Goal: Use online tool/utility: Utilize a website feature to perform a specific function

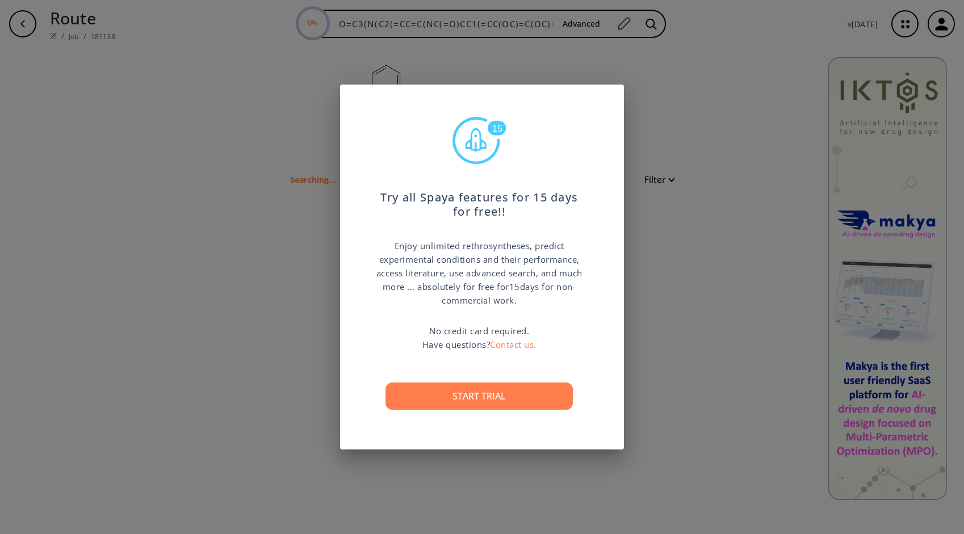
click at [511, 391] on button "Start trial" at bounding box center [478, 395] width 187 height 27
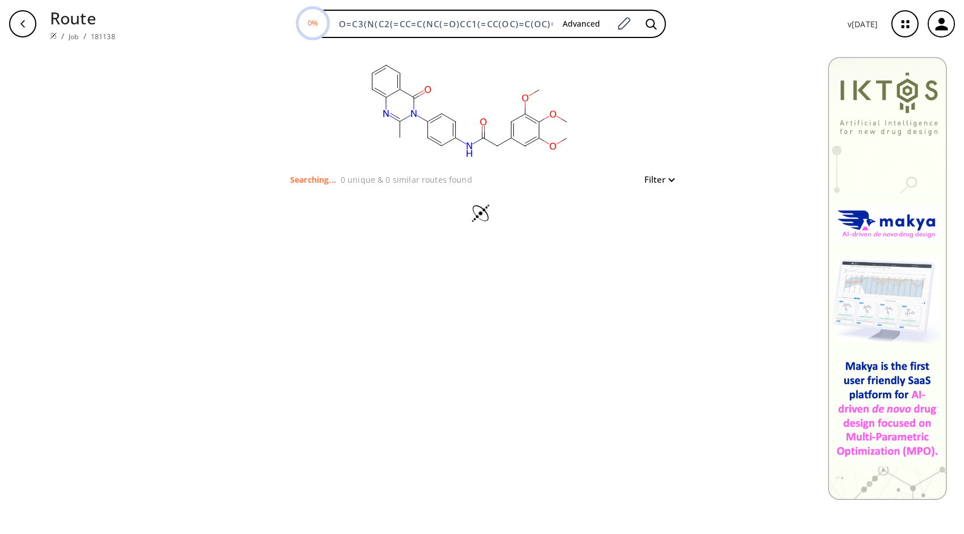
click at [911, 28] on icon "button" at bounding box center [905, 24] width 30 height 30
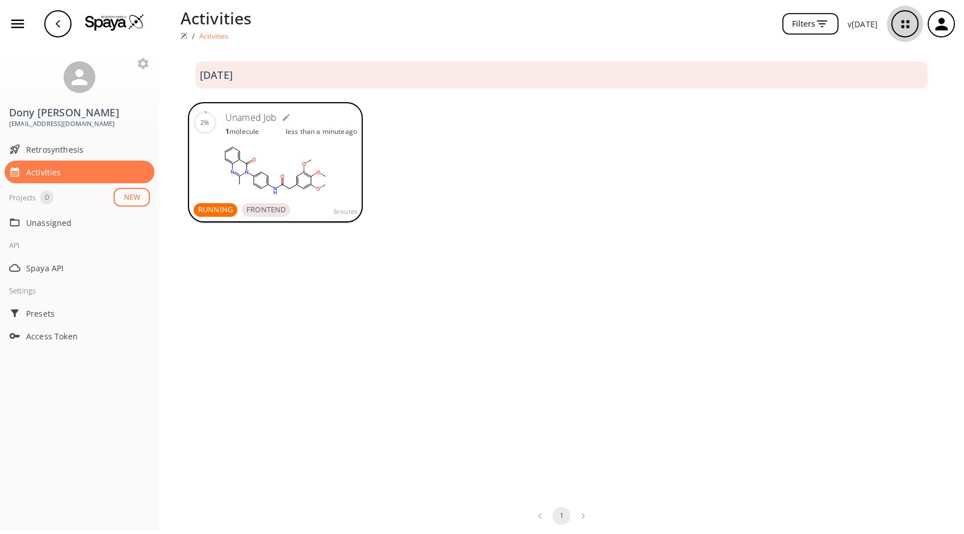
click at [906, 17] on icon "button" at bounding box center [905, 24] width 30 height 30
click at [214, 210] on span "RUNNING" at bounding box center [215, 209] width 44 height 11
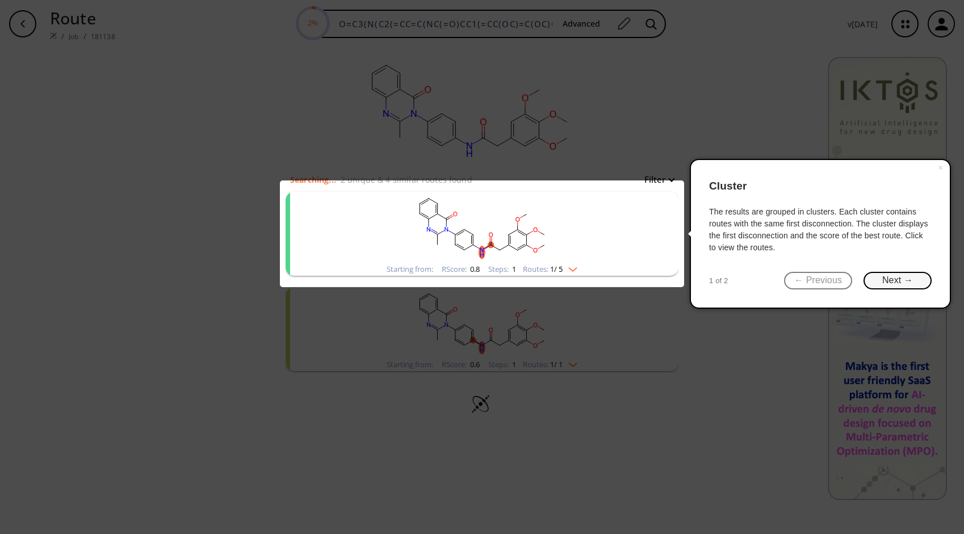
click at [899, 287] on button "Next →" at bounding box center [897, 281] width 68 height 18
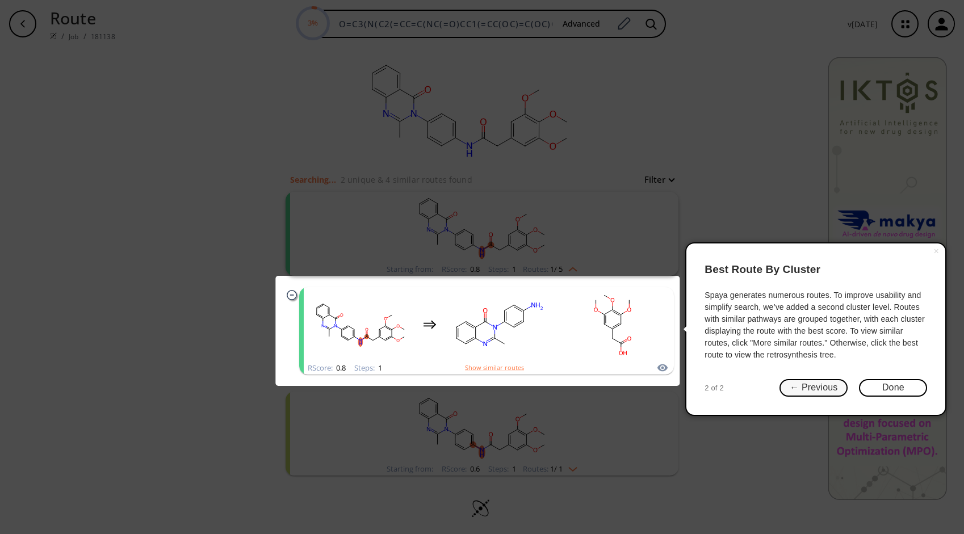
click at [818, 386] on button "← Previous" at bounding box center [813, 388] width 68 height 18
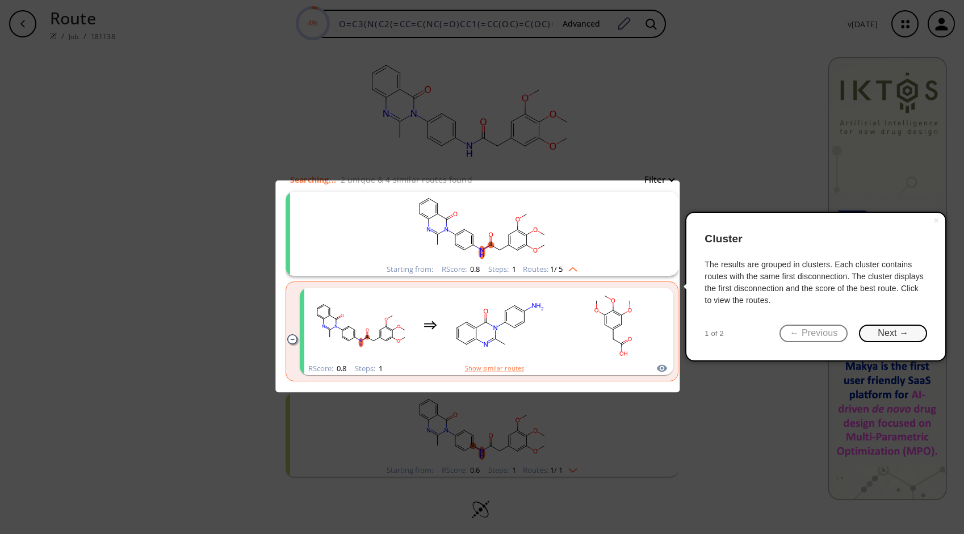
click at [885, 336] on button "Next →" at bounding box center [893, 334] width 68 height 18
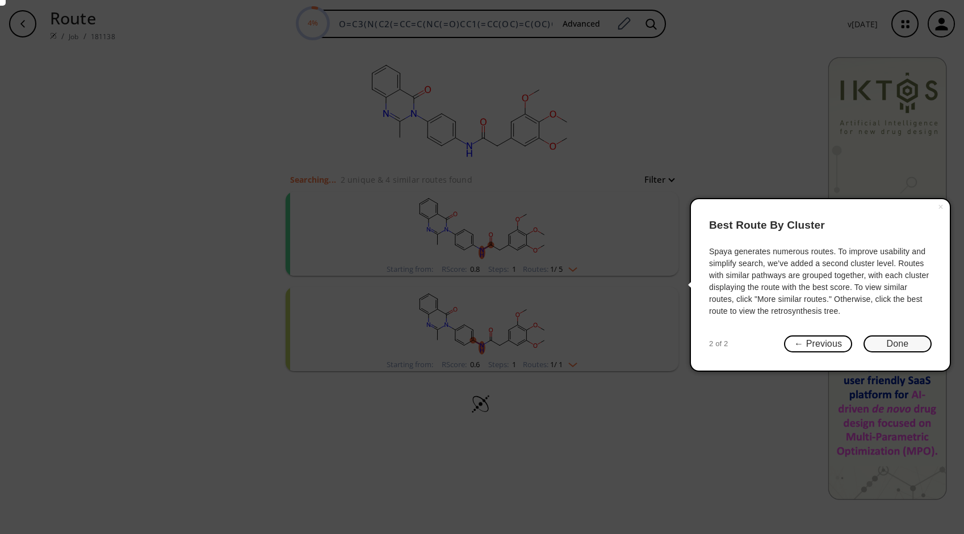
click at [887, 346] on button "Done" at bounding box center [897, 344] width 68 height 18
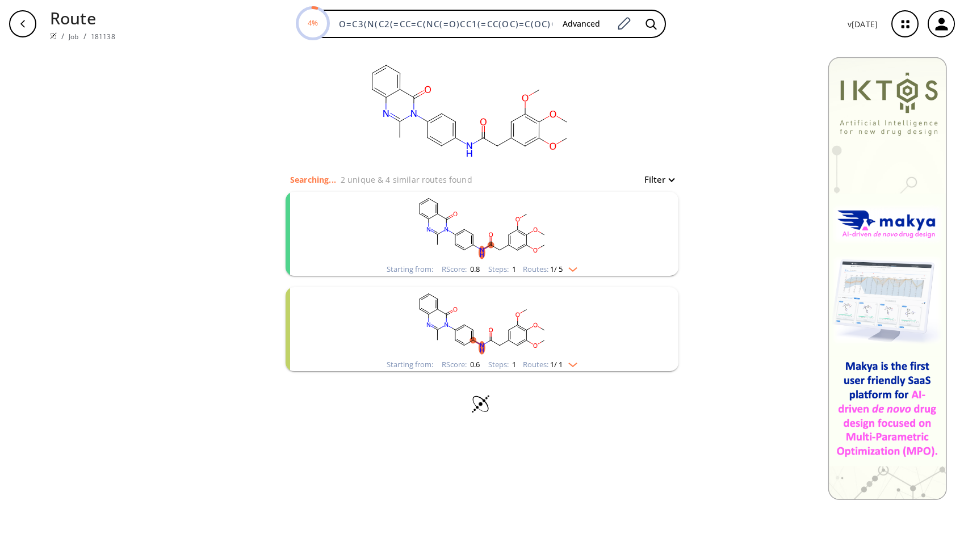
click at [570, 270] on img "clusters" at bounding box center [569, 267] width 15 height 9
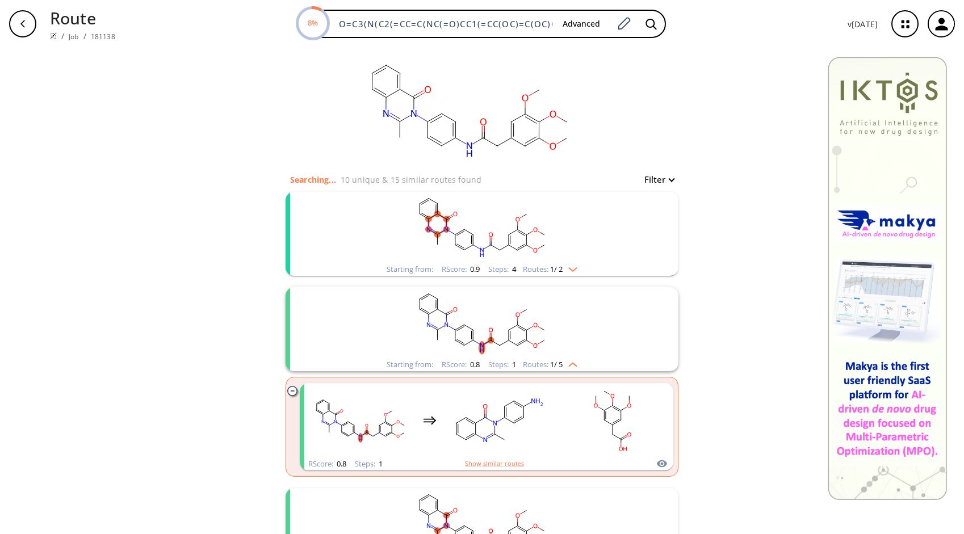
click at [660, 369] on div "Starting from: RScore : 0.8 Steps : 1 Routes: 1 / 5" at bounding box center [481, 329] width 393 height 84
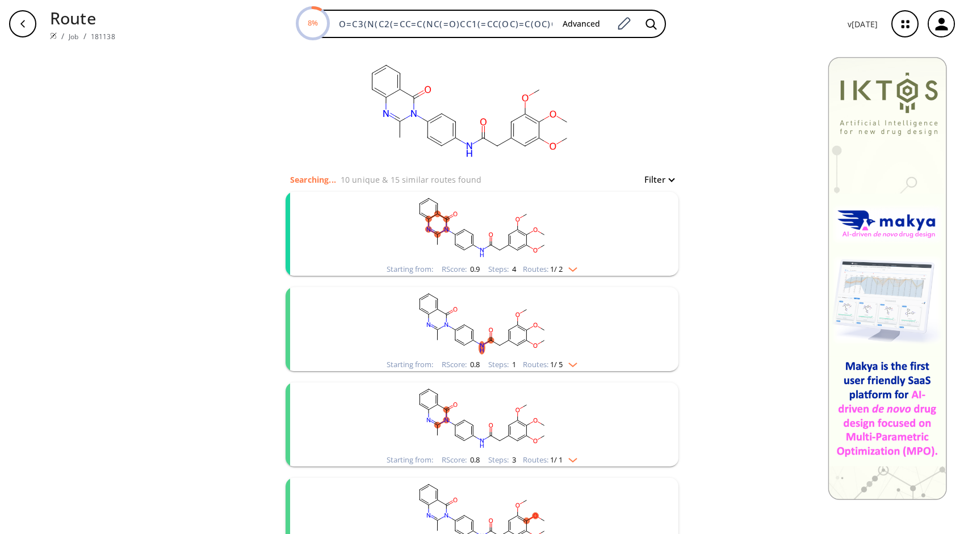
click at [565, 269] on img "clusters" at bounding box center [569, 267] width 15 height 9
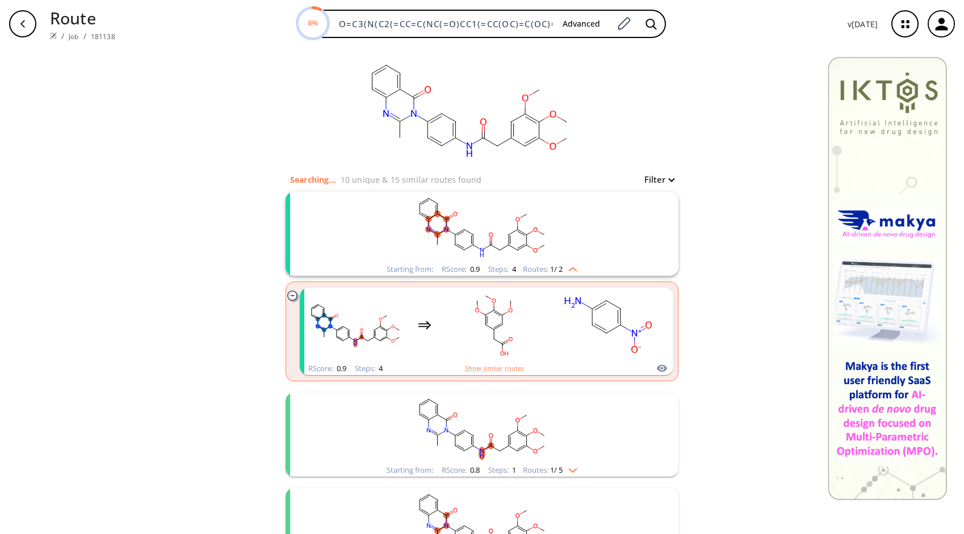
click at [563, 460] on rect "clusters" at bounding box center [481, 428] width 295 height 71
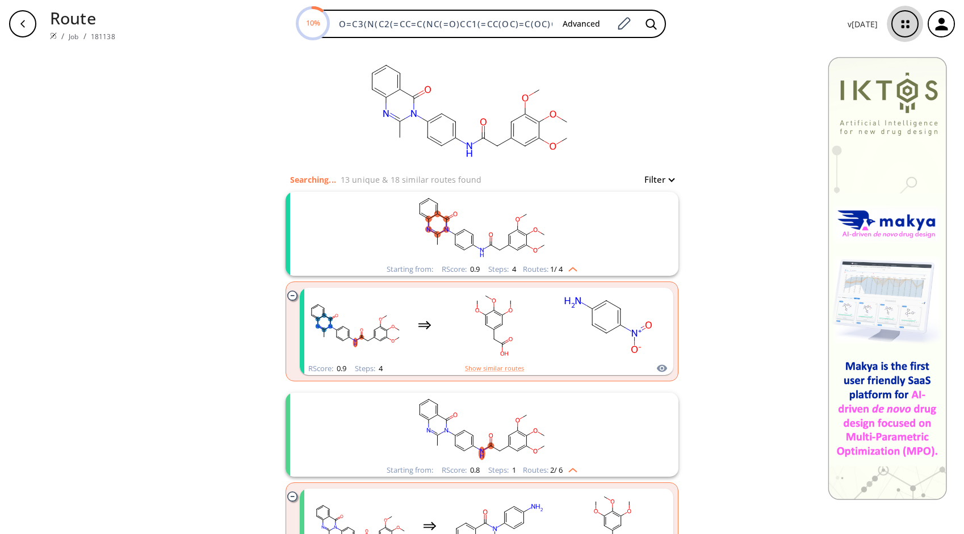
click at [897, 27] on icon "button" at bounding box center [905, 24] width 30 height 30
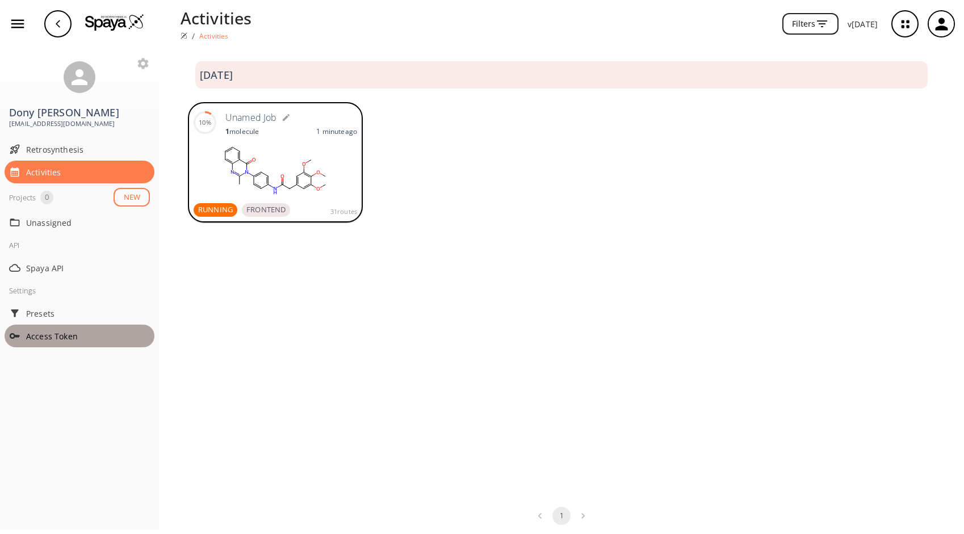
click at [62, 343] on div "Access Token" at bounding box center [80, 336] width 150 height 23
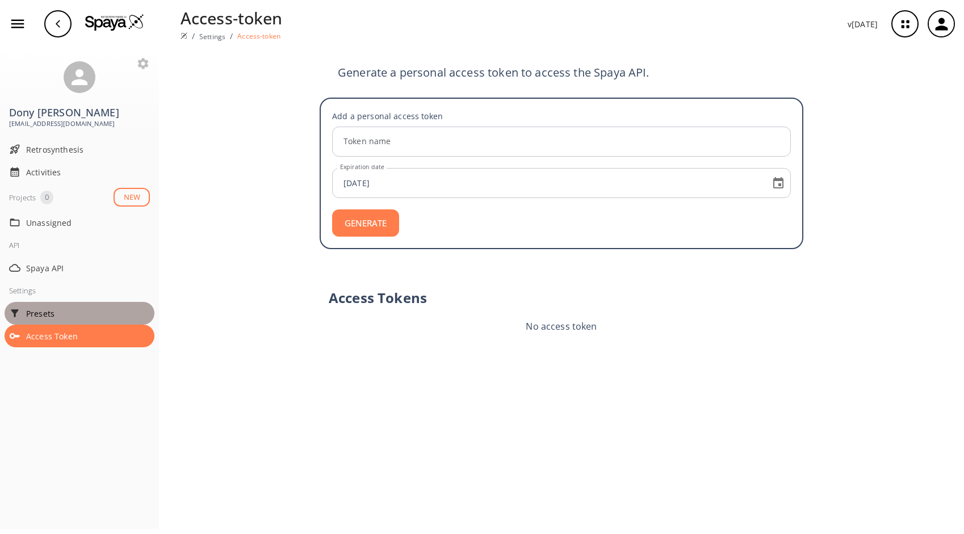
click at [89, 312] on span "Presets" at bounding box center [88, 314] width 124 height 12
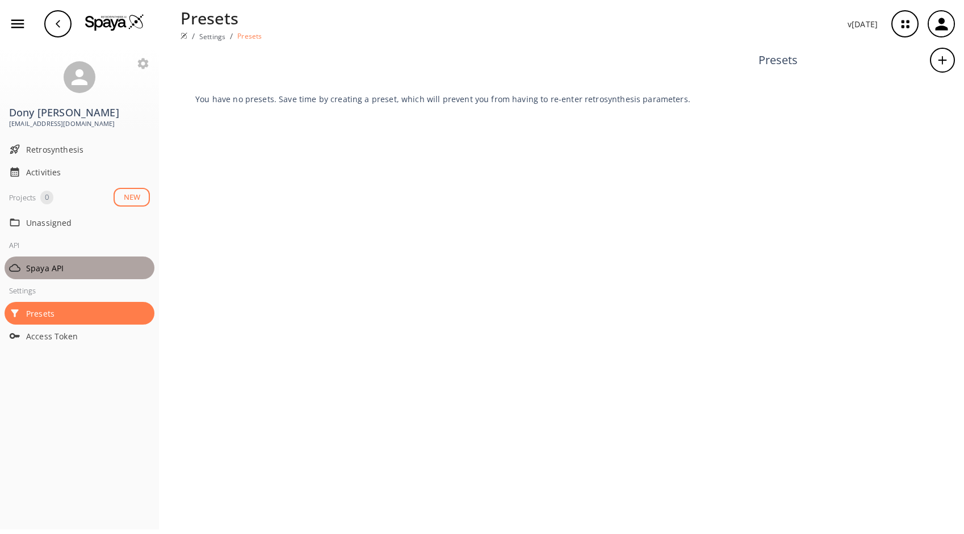
click at [106, 264] on span "Spaya API" at bounding box center [88, 268] width 124 height 12
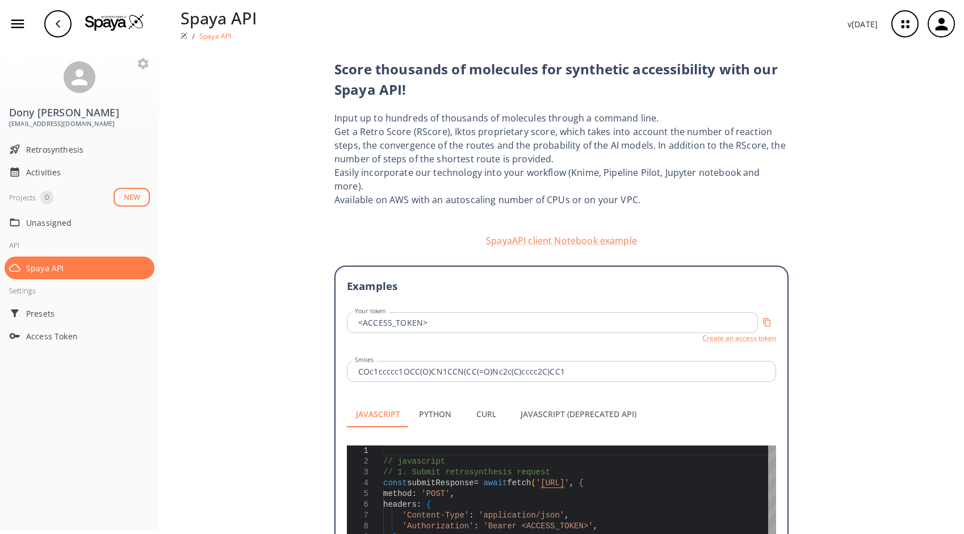
scroll to position [113, 0]
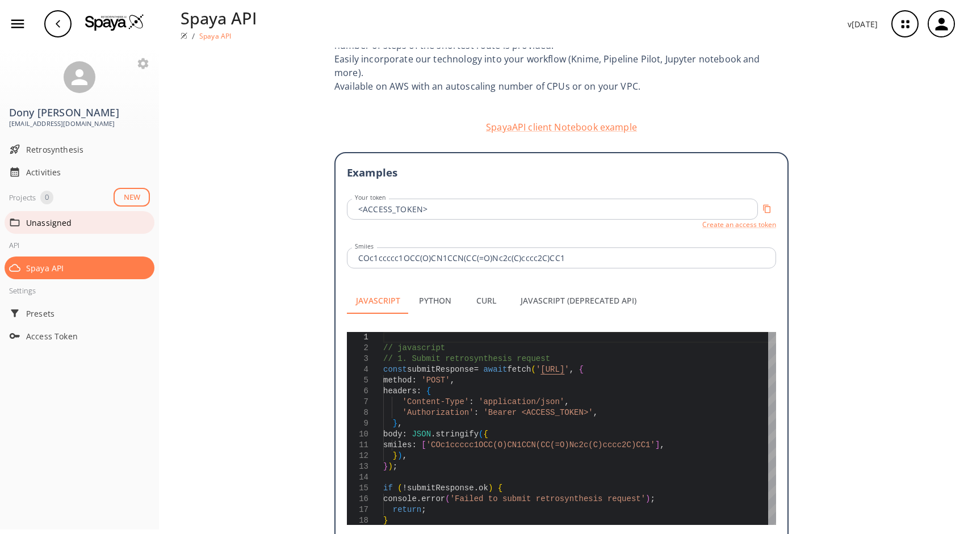
click at [73, 227] on span "Unassigned" at bounding box center [88, 223] width 124 height 12
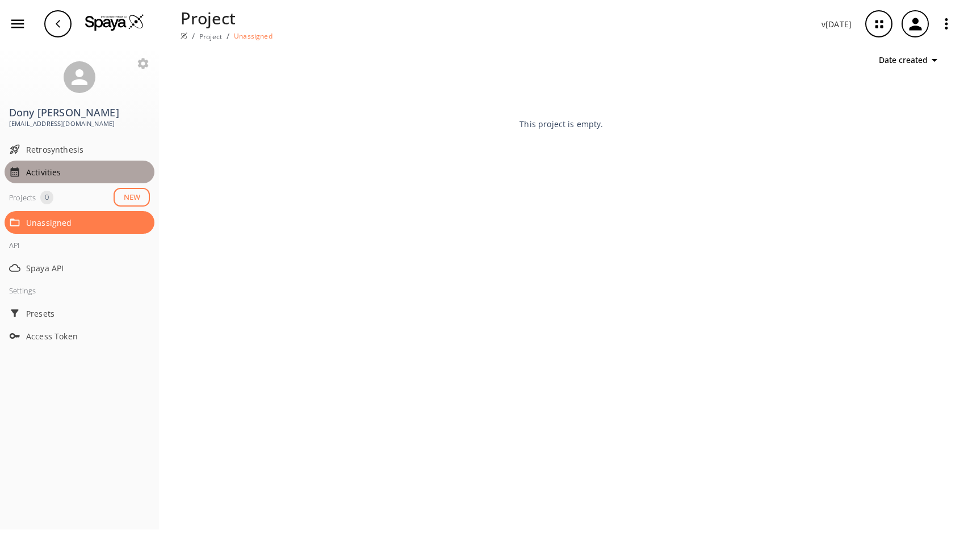
click at [64, 177] on span "Activities" at bounding box center [88, 172] width 124 height 12
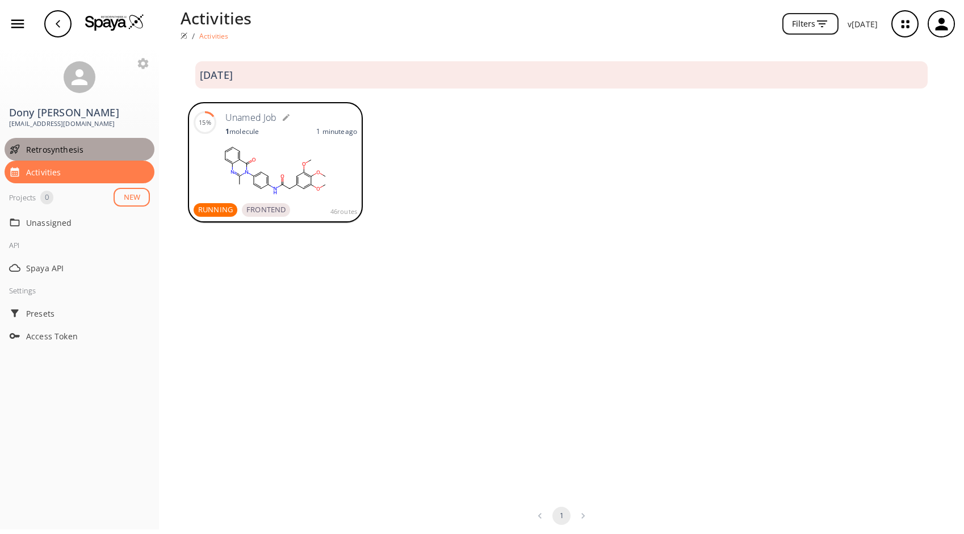
click at [90, 154] on span "Retrosynthesis" at bounding box center [88, 150] width 124 height 12
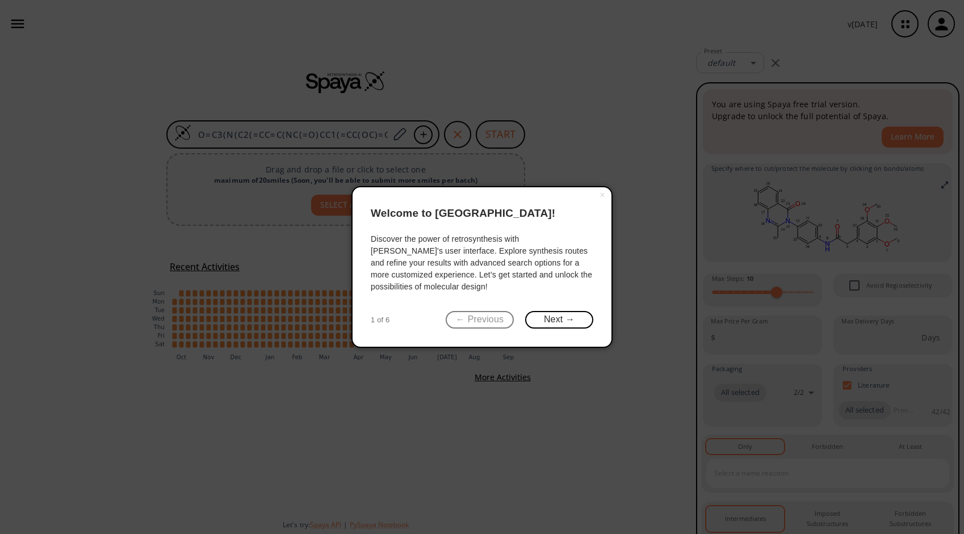
click at [380, 255] on div "× Welcome to Spaya! Discover the power of retrosynthesis with Spaya's user inte…" at bounding box center [481, 267] width 261 height 162
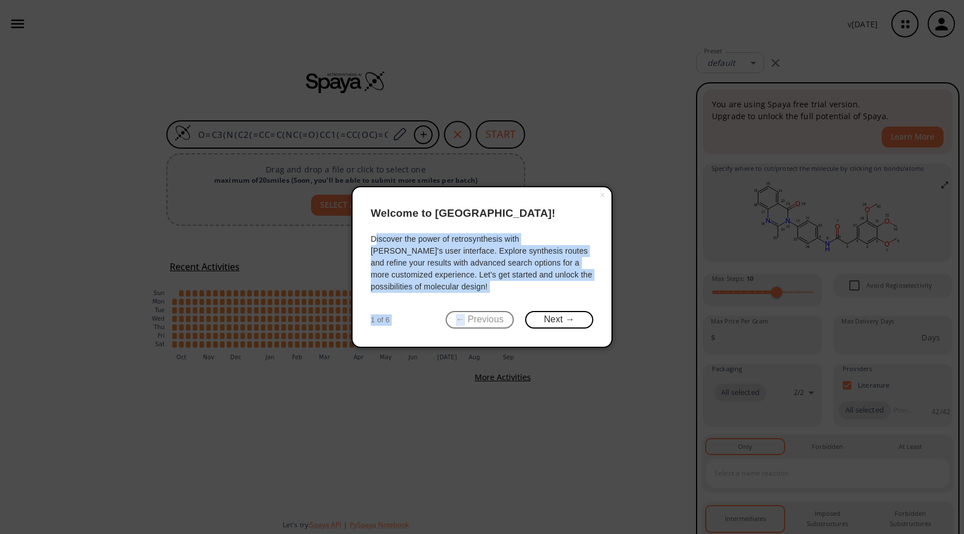
drag, startPoint x: 375, startPoint y: 238, endPoint x: 462, endPoint y: 295, distance: 104.0
click at [462, 295] on div "× Welcome to Spaya! Discover the power of retrosynthesis with Spaya's user inte…" at bounding box center [481, 267] width 261 height 162
click at [464, 287] on div "Discover the power of retrosynthesis with Spaya's user interface. Explore synth…" at bounding box center [482, 263] width 222 height 60
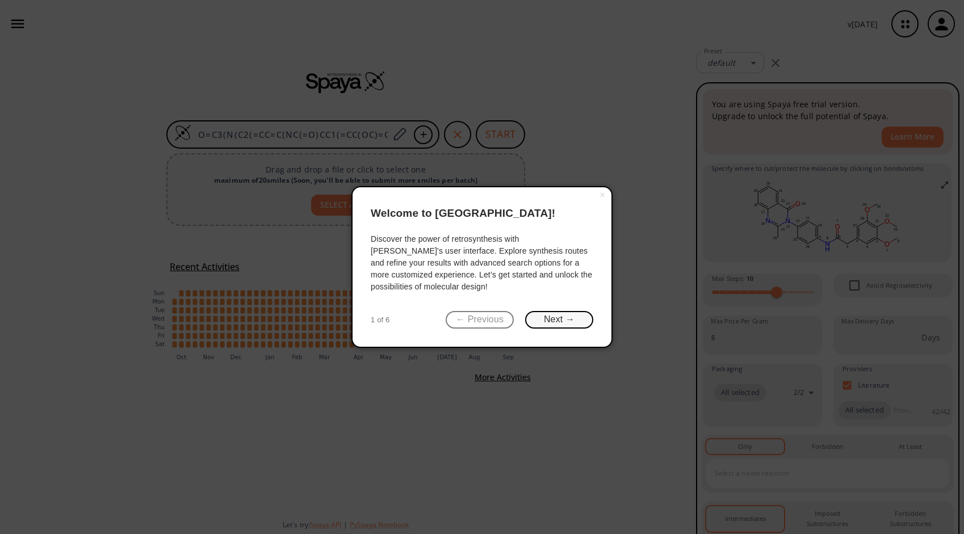
click at [554, 321] on button "Next →" at bounding box center [559, 320] width 68 height 18
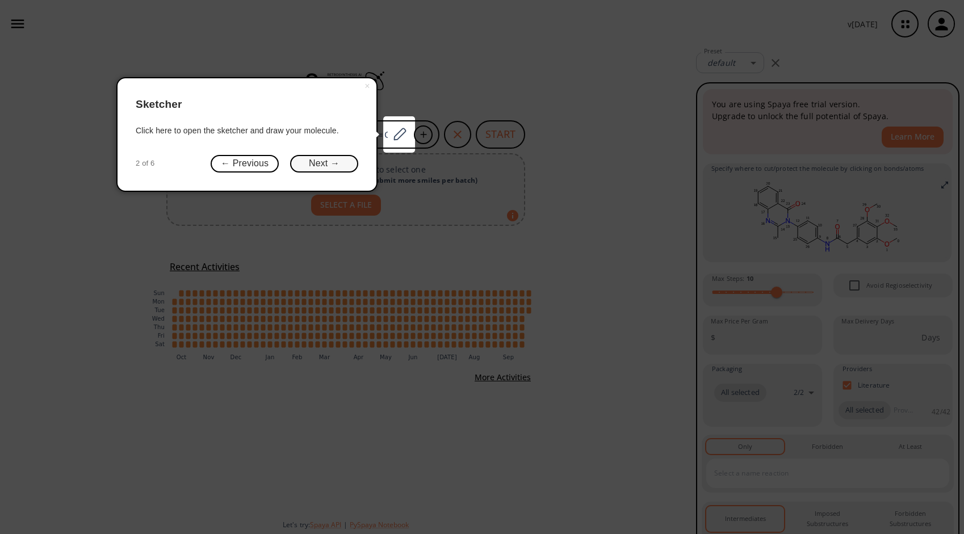
click at [321, 162] on button "Next →" at bounding box center [324, 164] width 68 height 18
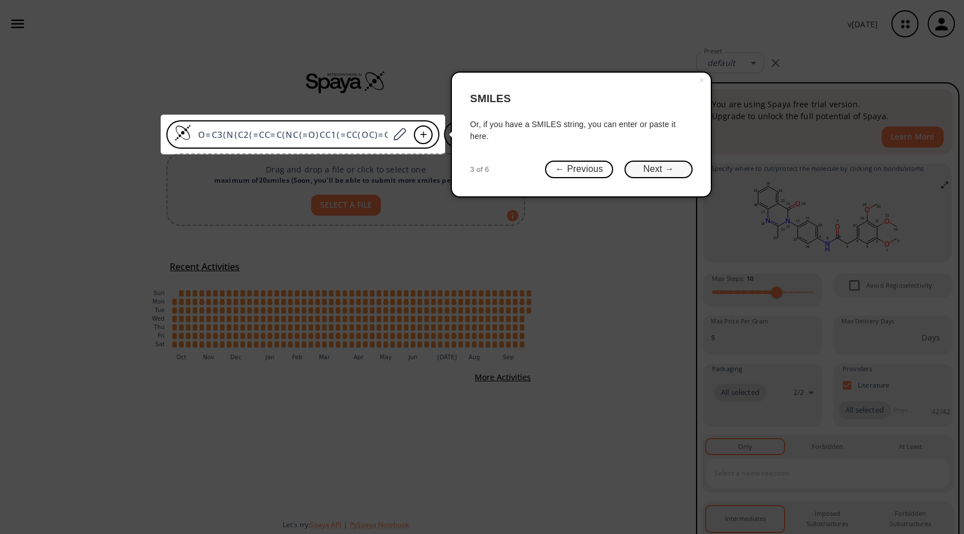
click at [649, 173] on button "Next →" at bounding box center [658, 170] width 68 height 18
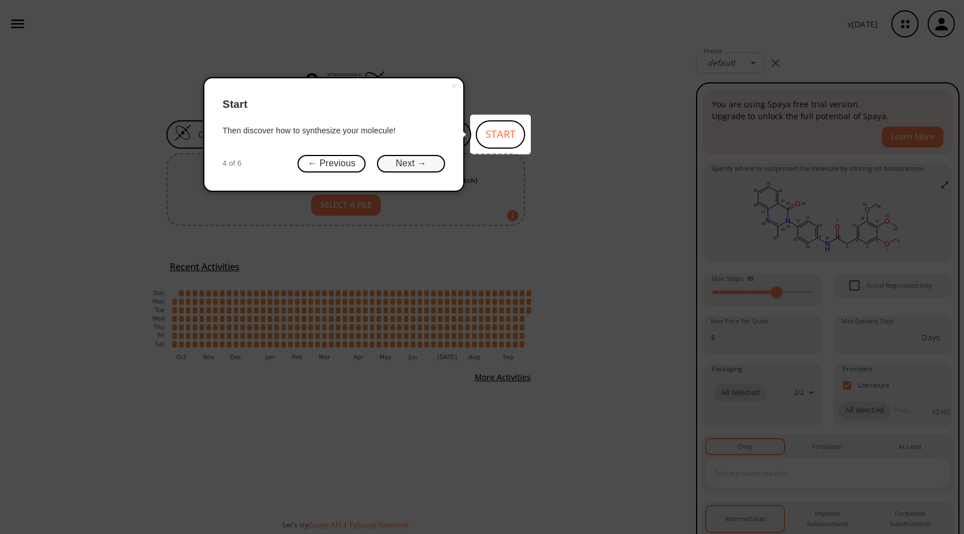
click at [424, 167] on button "Next →" at bounding box center [411, 164] width 68 height 18
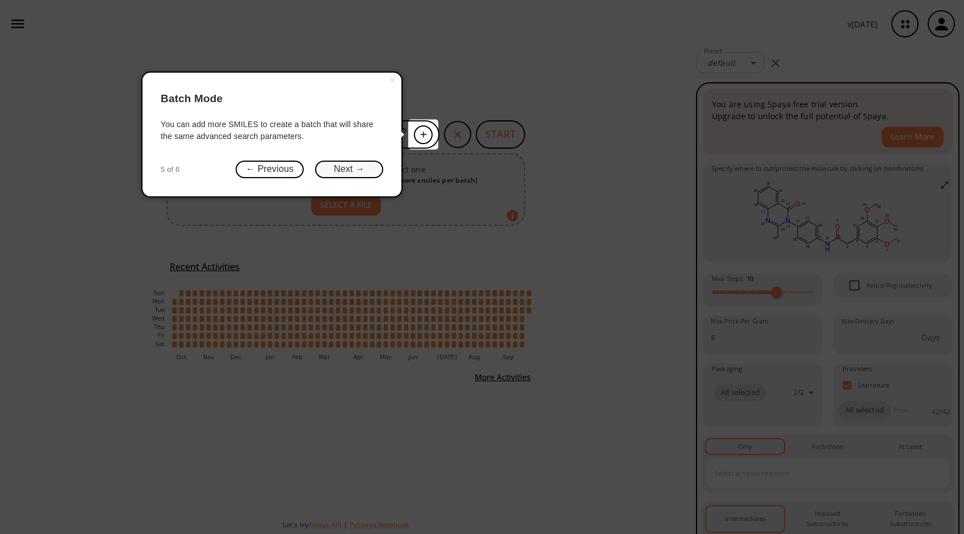
click at [355, 167] on button "Next →" at bounding box center [349, 170] width 68 height 18
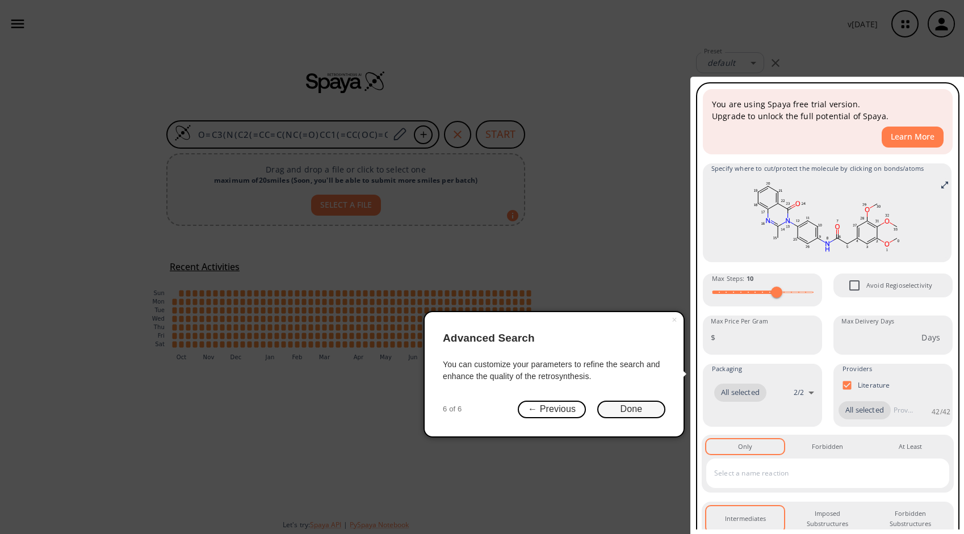
click at [636, 413] on button "Done" at bounding box center [631, 410] width 68 height 18
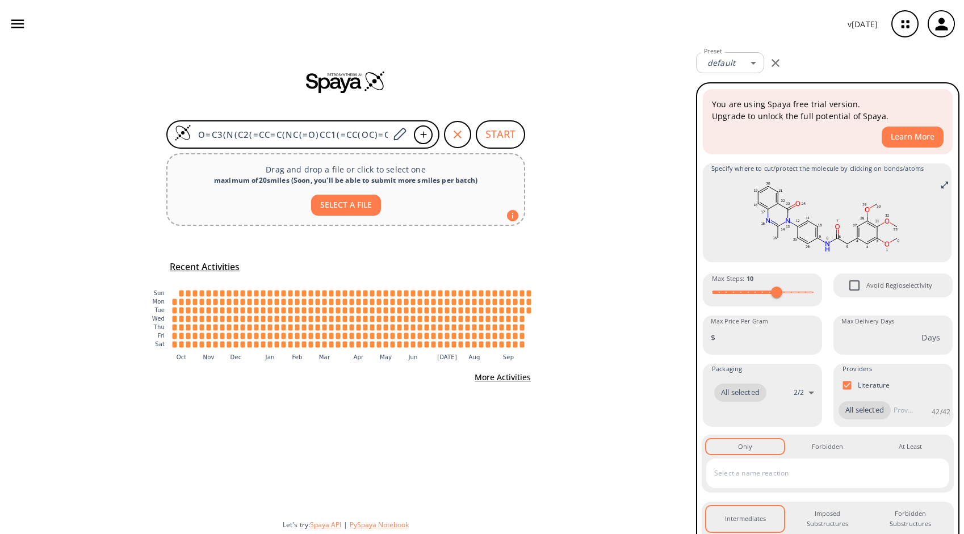
drag, startPoint x: 819, startPoint y: 300, endPoint x: 825, endPoint y: 303, distance: 7.1
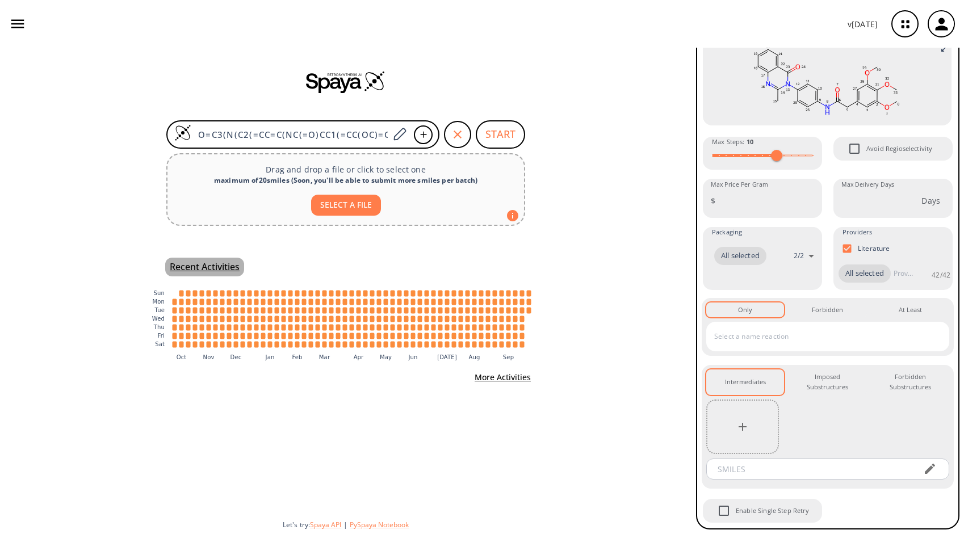
click at [211, 266] on h5 "Recent Activities" at bounding box center [205, 267] width 70 height 12
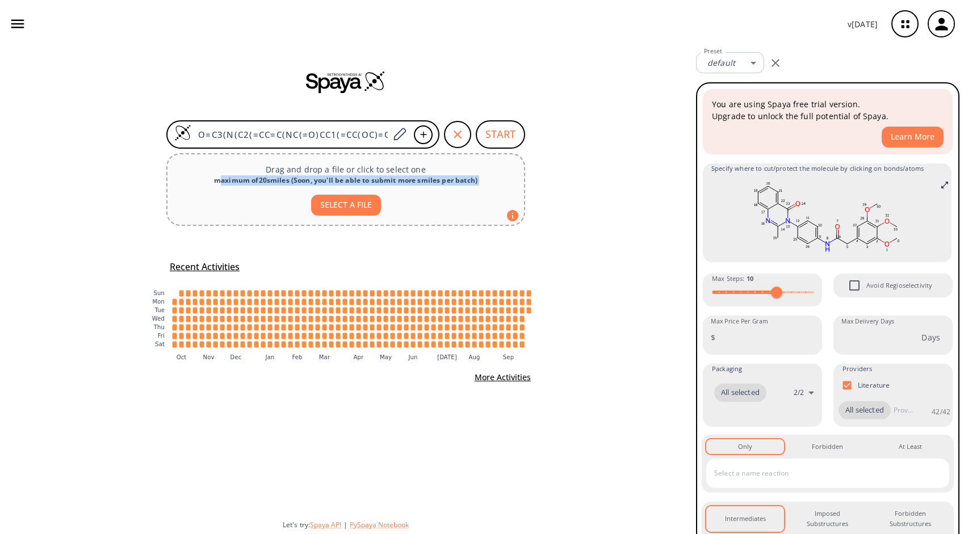
drag, startPoint x: 218, startPoint y: 175, endPoint x: 469, endPoint y: 189, distance: 251.8
click at [469, 189] on div "Drag and drop a file or click to select one maximum of 20 smiles ( Soon, you'll…" at bounding box center [345, 189] width 359 height 73
click at [80, 176] on div "O=C3(N(C2(=CC=C(NC(=O)CC1(=CC(OC)=C(OC)C(=C1)OC))C=C2))C(=NC4(=C3C=CC=C4))C) ST…" at bounding box center [345, 291] width 691 height 486
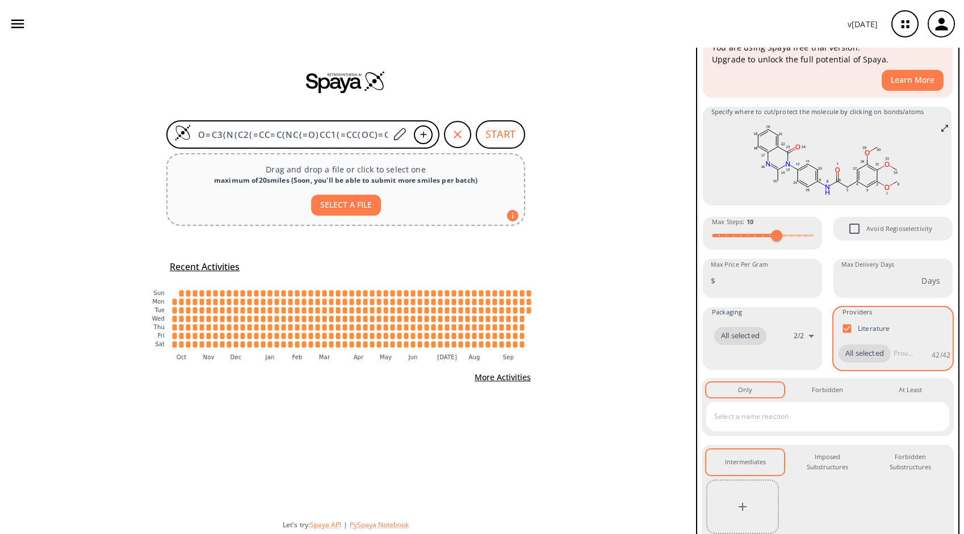
scroll to position [154, 0]
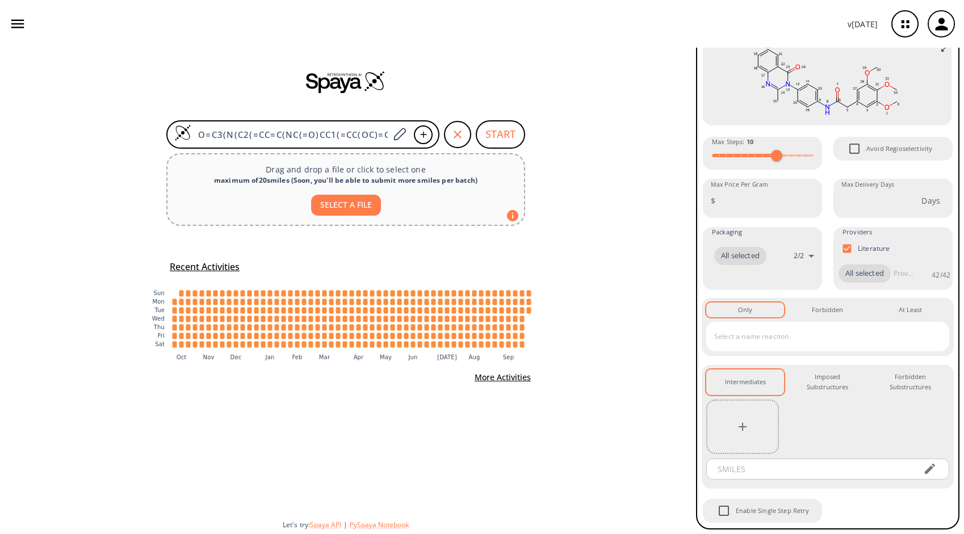
click at [179, 293] on rect "[DATE]: 0 jobs" at bounding box center [181, 293] width 5 height 6
click at [13, 32] on button "button" at bounding box center [18, 24] width 26 height 26
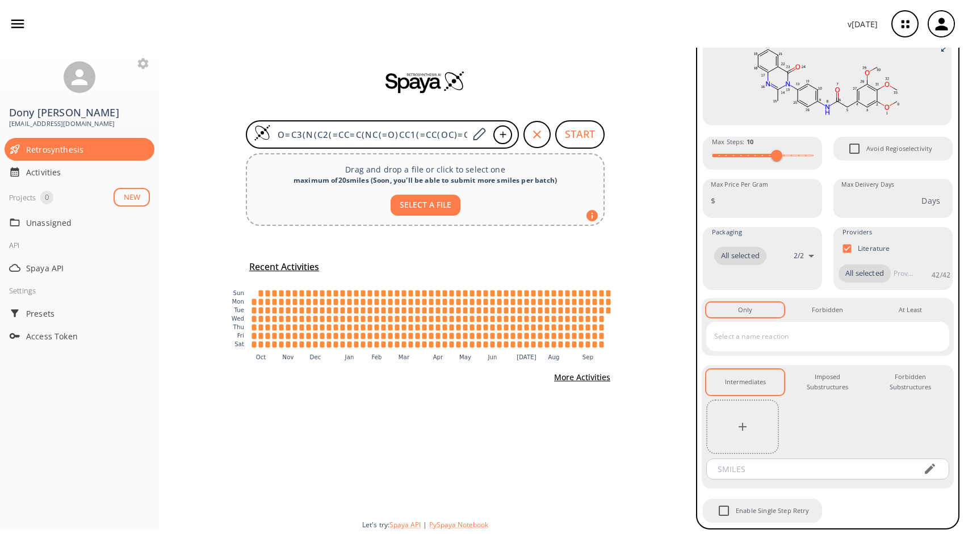
click at [74, 76] on icon at bounding box center [80, 77] width 24 height 24
click at [143, 65] on icon "button" at bounding box center [143, 64] width 14 height 14
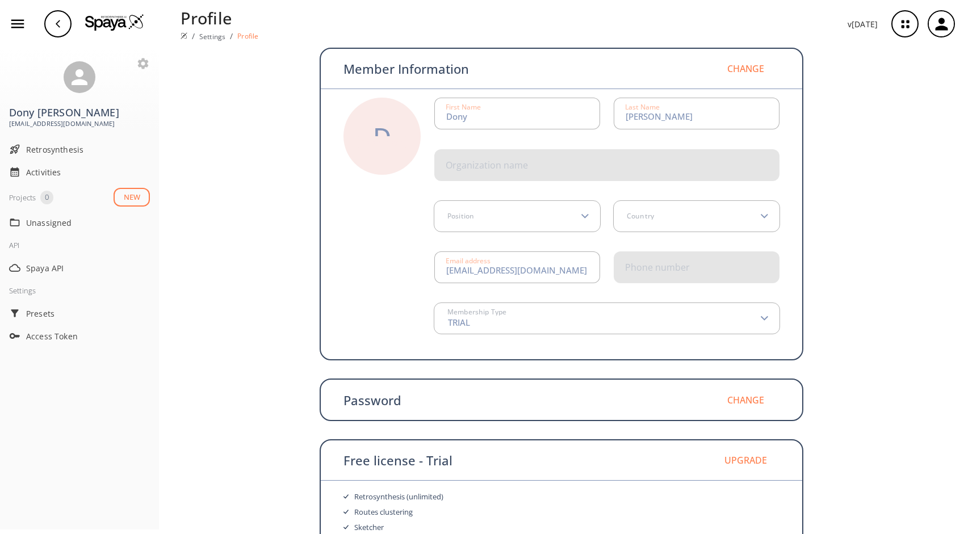
scroll to position [41, 0]
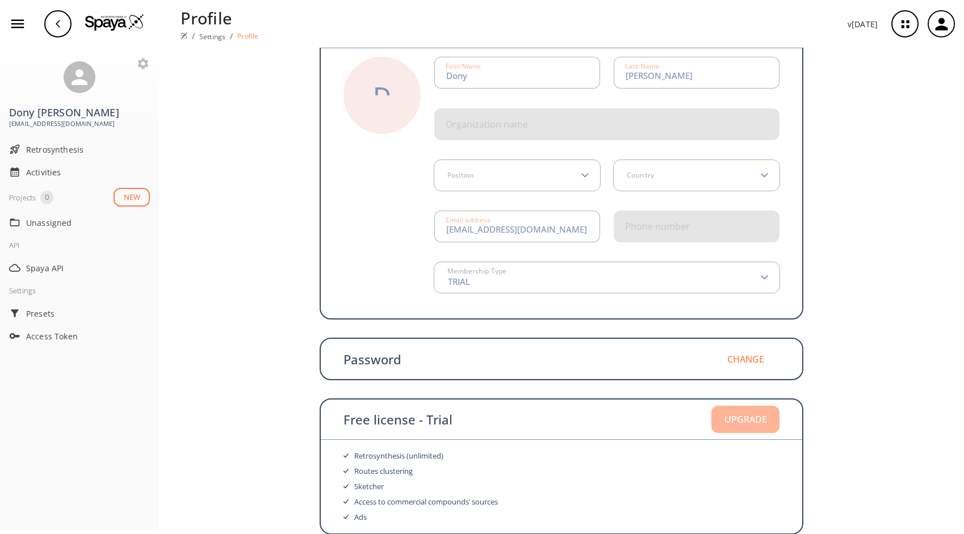
click at [738, 423] on button "Upgrade" at bounding box center [745, 419] width 68 height 27
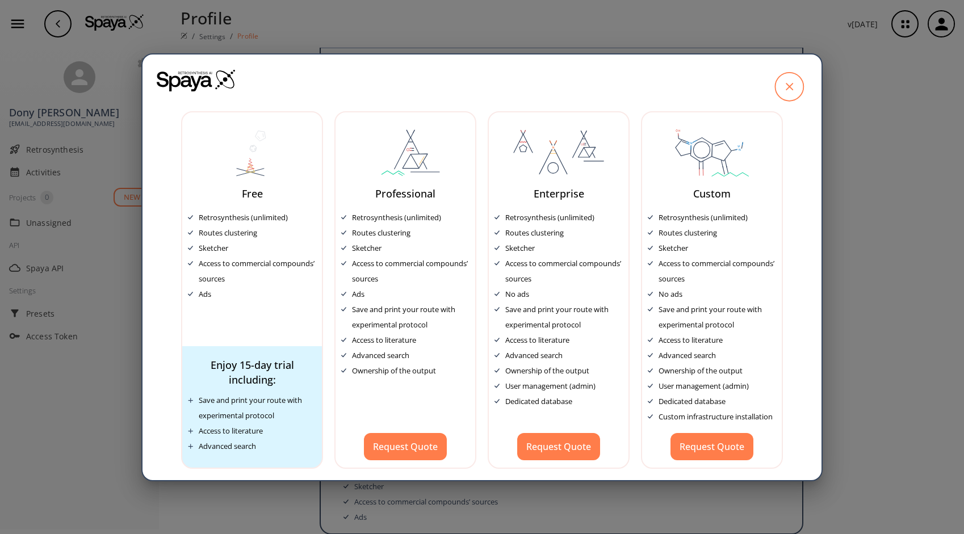
click at [786, 90] on icon at bounding box center [789, 86] width 28 height 28
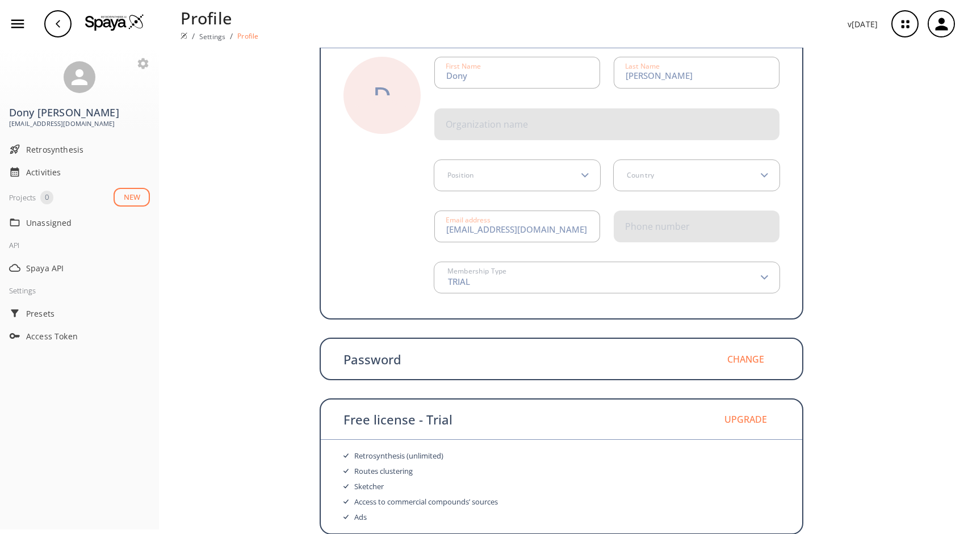
scroll to position [0, 0]
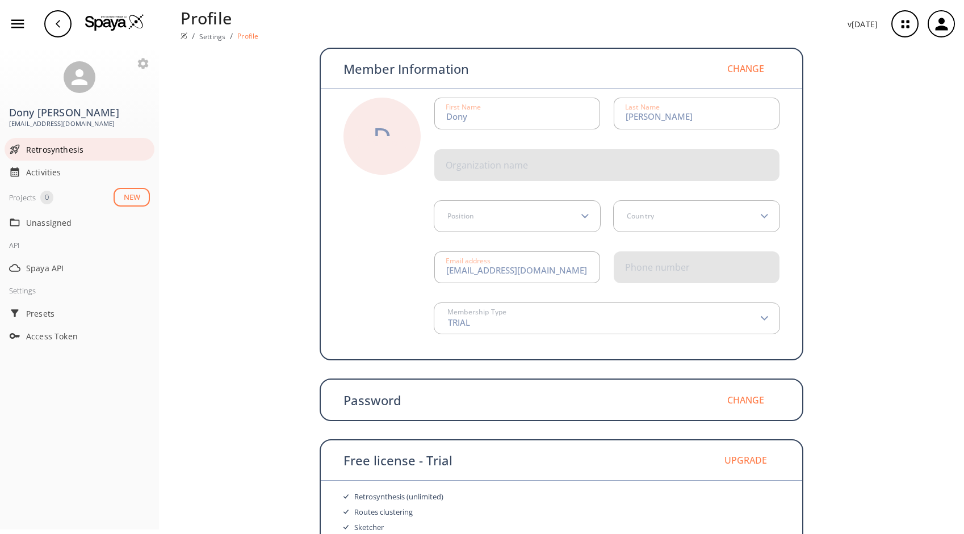
click at [60, 154] on span "Retrosynthesis" at bounding box center [88, 150] width 124 height 12
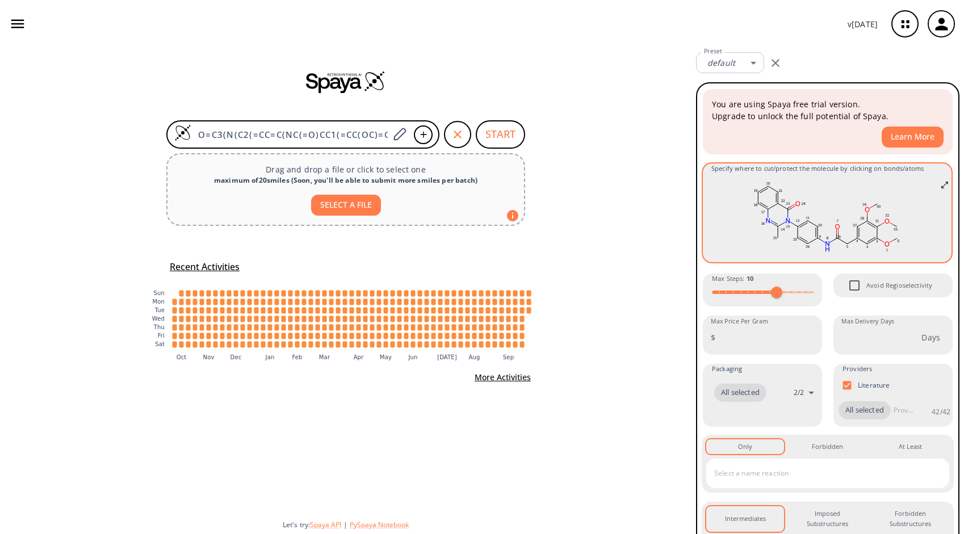
click at [810, 226] on icon at bounding box center [812, 224] width 10 height 6
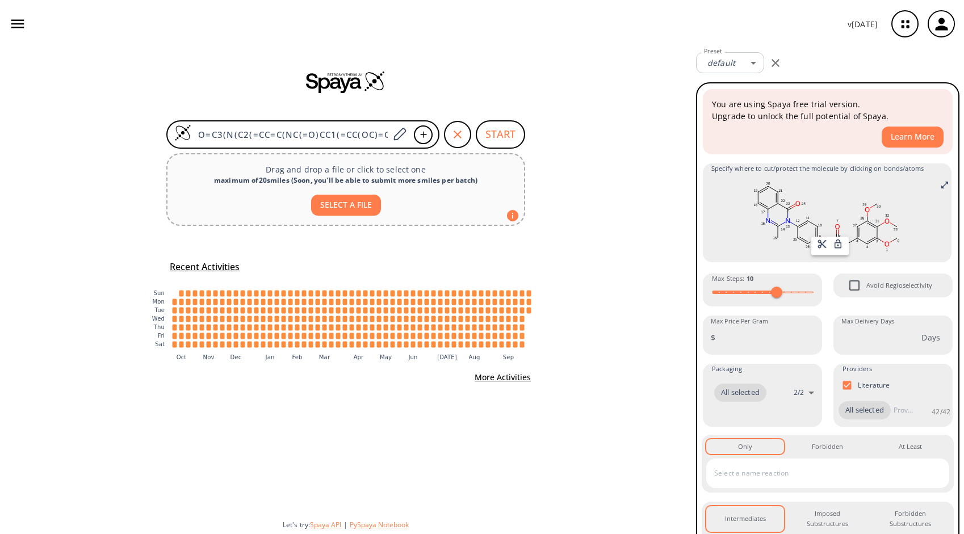
click at [864, 224] on div at bounding box center [482, 267] width 964 height 534
click at [867, 224] on icon at bounding box center [871, 225] width 8 height 5
click at [934, 189] on div at bounding box center [482, 267] width 964 height 534
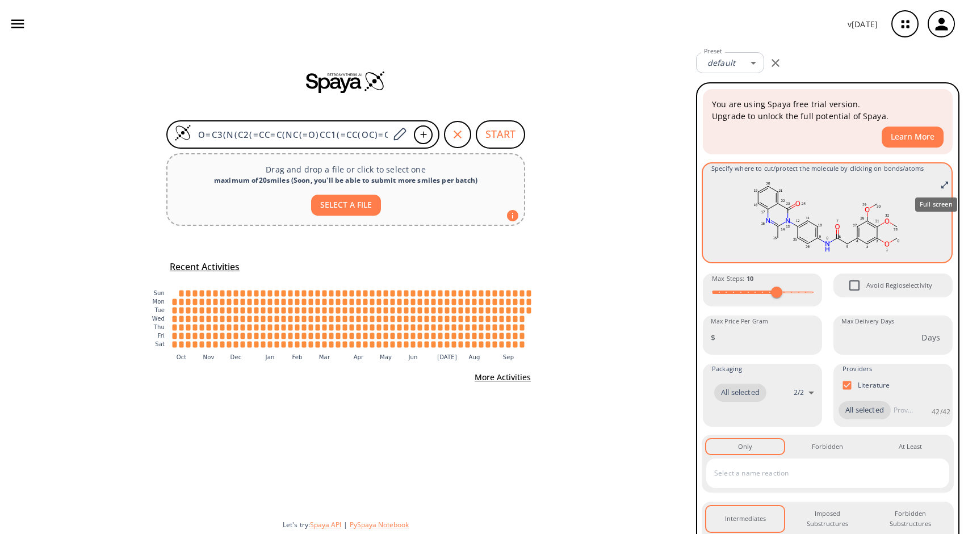
click at [940, 183] on icon "Full screen" at bounding box center [944, 184] width 9 height 9
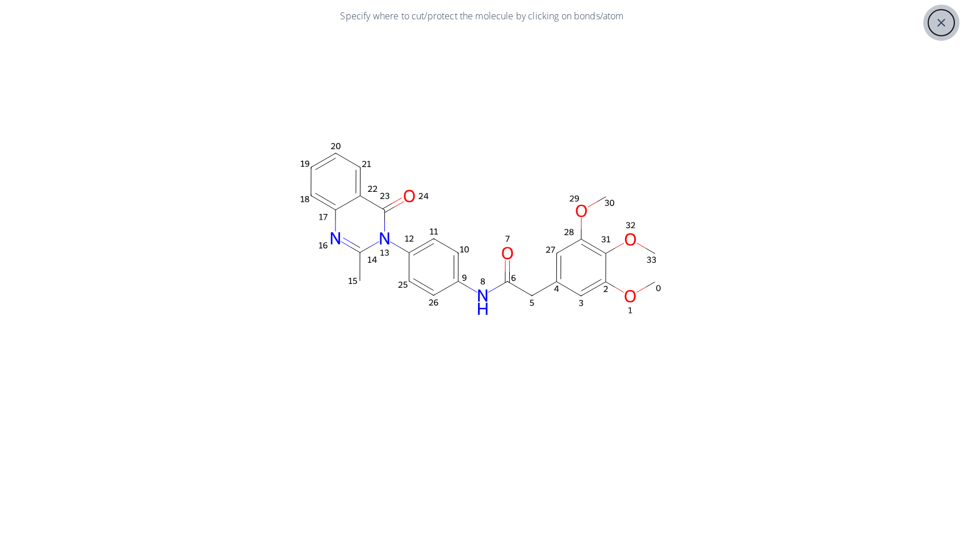
click at [948, 27] on div "close" at bounding box center [940, 22] width 27 height 27
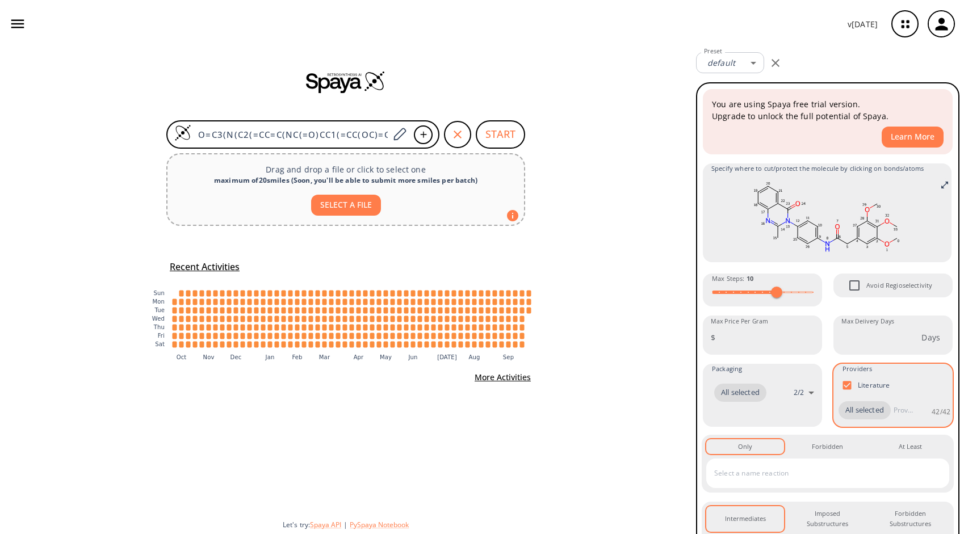
scroll to position [154, 0]
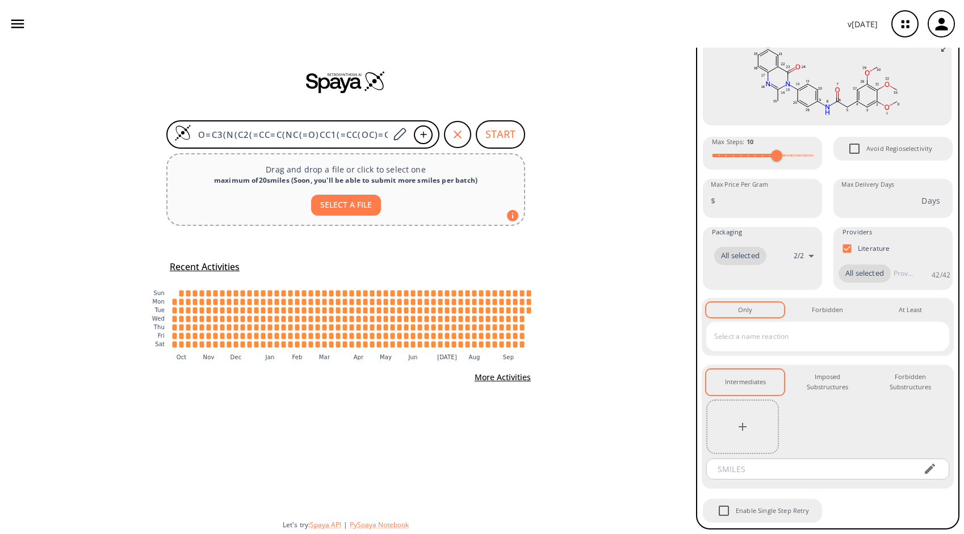
click at [11, 33] on button "button" at bounding box center [18, 24] width 26 height 26
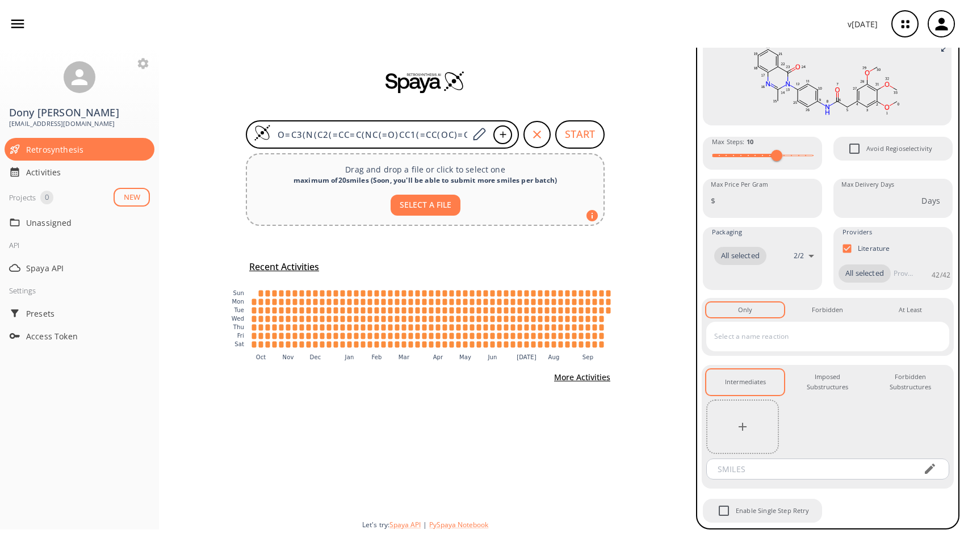
drag, startPoint x: 77, startPoint y: 195, endPoint x: 115, endPoint y: 201, distance: 38.5
click at [77, 195] on div "Projects 0 NEW" at bounding box center [79, 197] width 141 height 19
click at [113, 200] on button "NEW" at bounding box center [131, 197] width 36 height 19
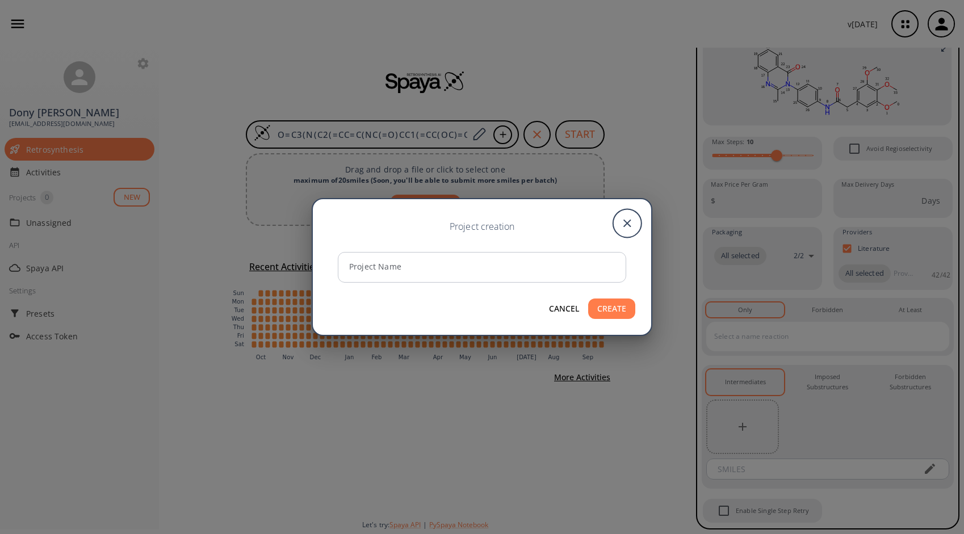
drag, startPoint x: 622, startPoint y: 226, endPoint x: 552, endPoint y: 215, distance: 71.2
click at [619, 225] on icon "close" at bounding box center [627, 223] width 28 height 28
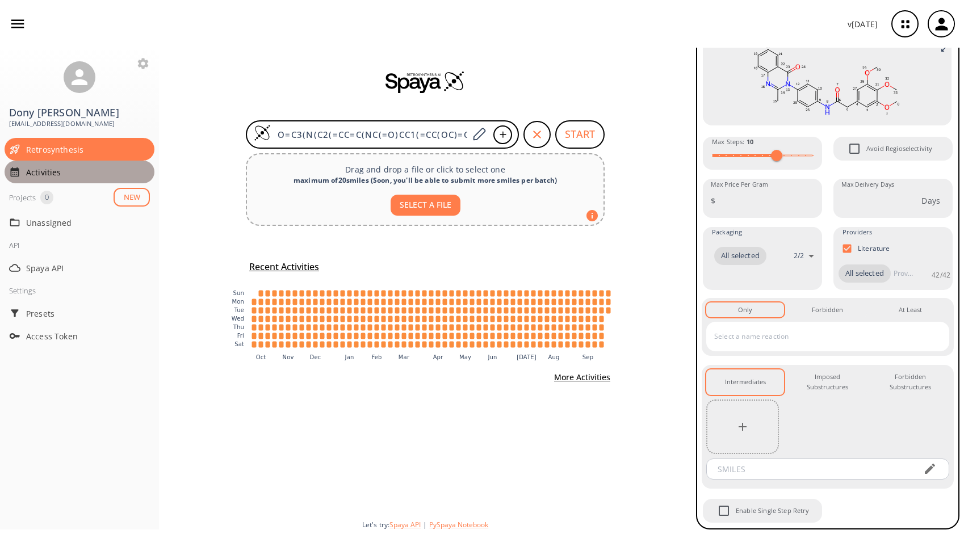
click at [27, 169] on span "Activities" at bounding box center [88, 172] width 124 height 12
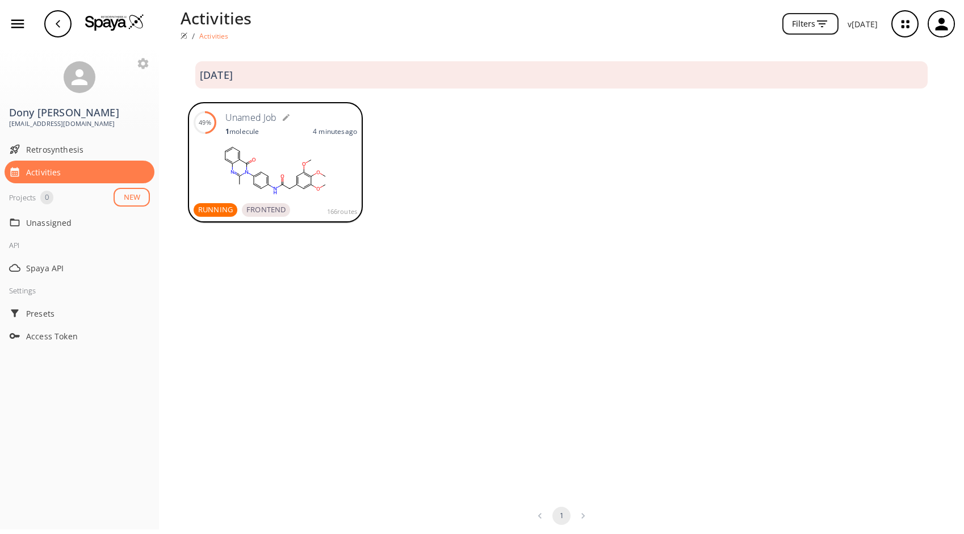
click at [219, 199] on div at bounding box center [274, 170] width 163 height 57
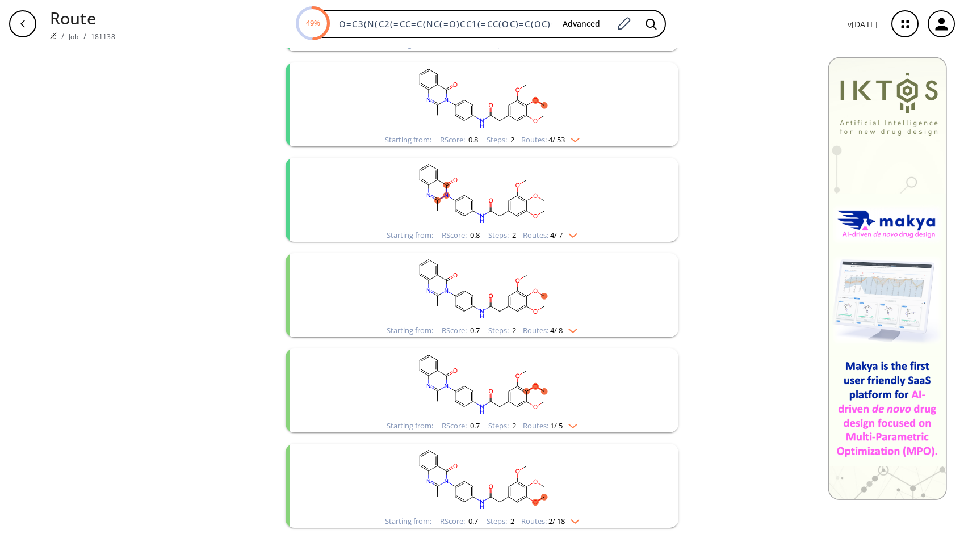
scroll to position [624, 0]
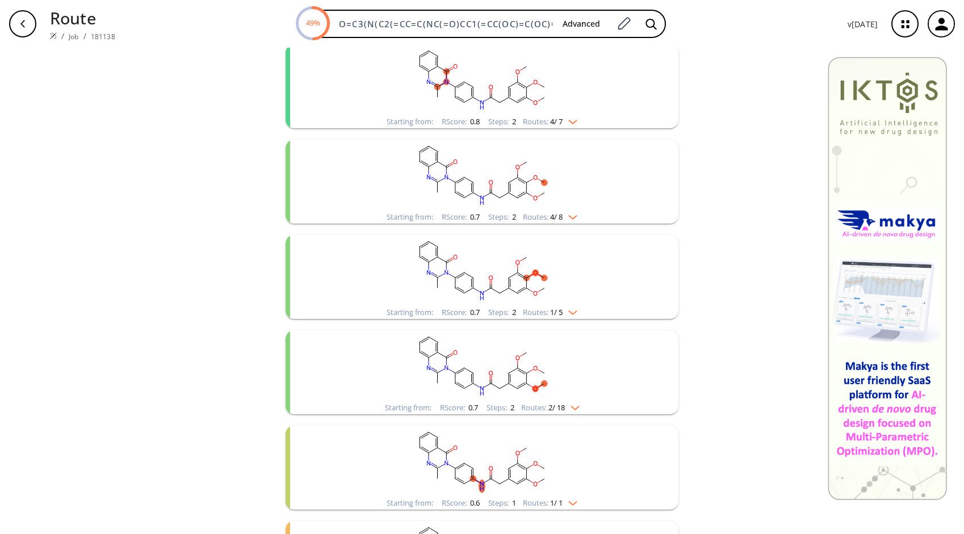
click at [569, 218] on img "clusters" at bounding box center [569, 215] width 15 height 9
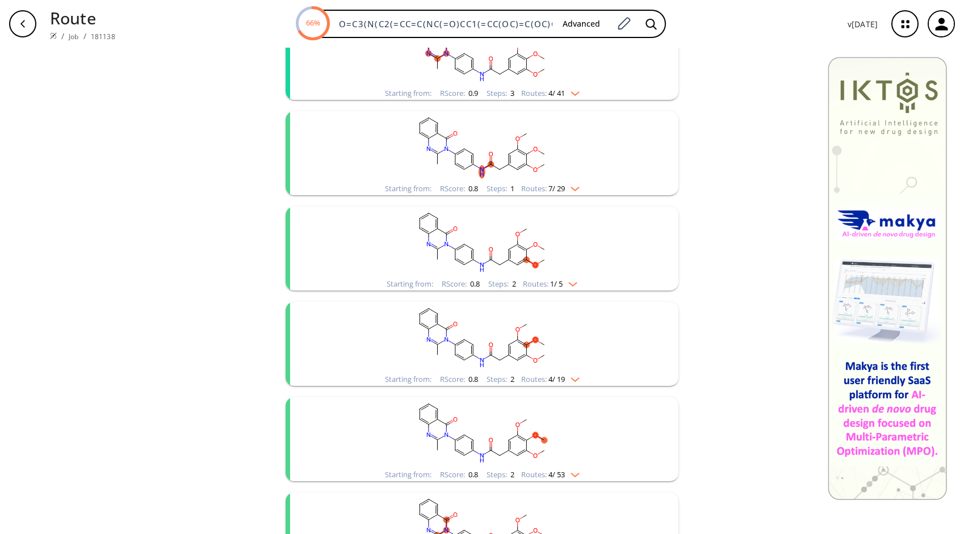
scroll to position [0, 0]
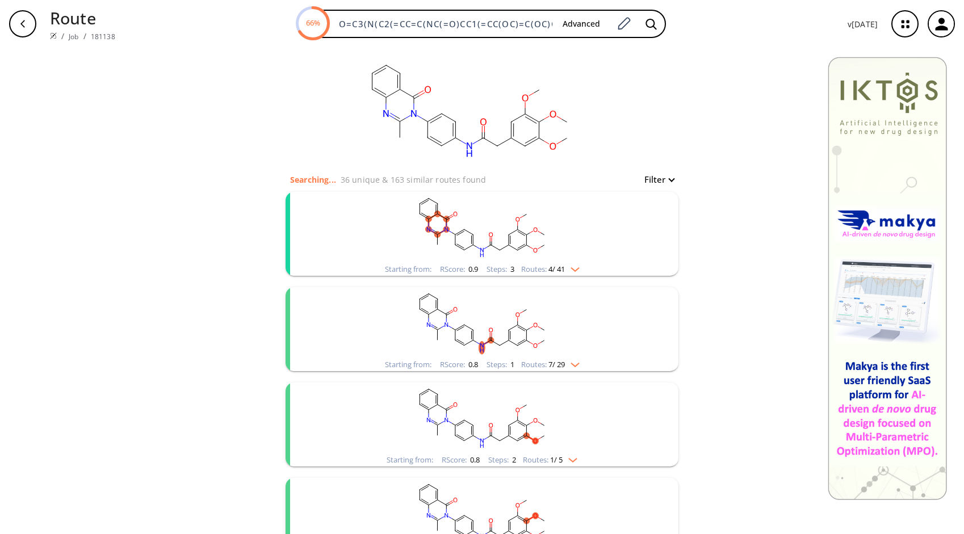
click at [562, 269] on span "4 / 41" at bounding box center [556, 269] width 16 height 7
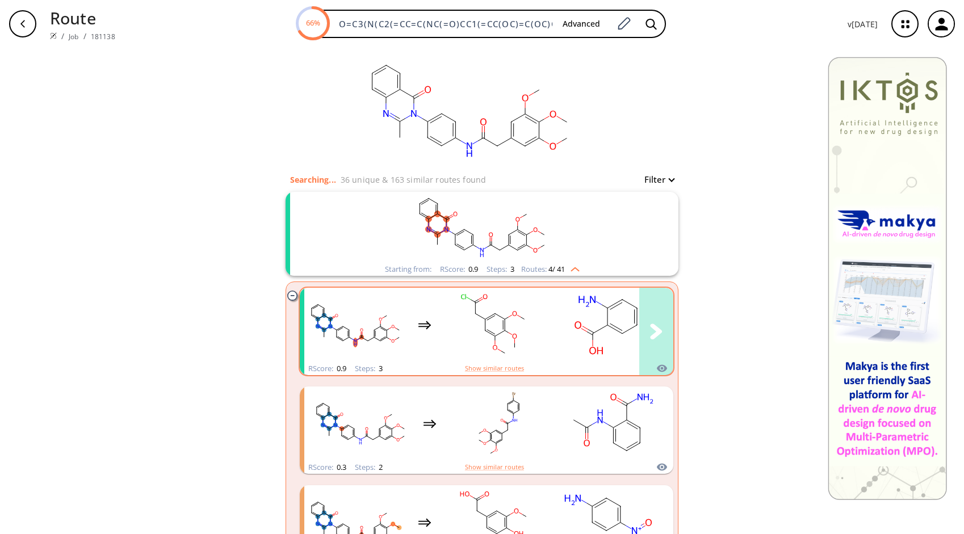
click at [311, 330] on icon "clusters" at bounding box center [317, 330] width 12 height 15
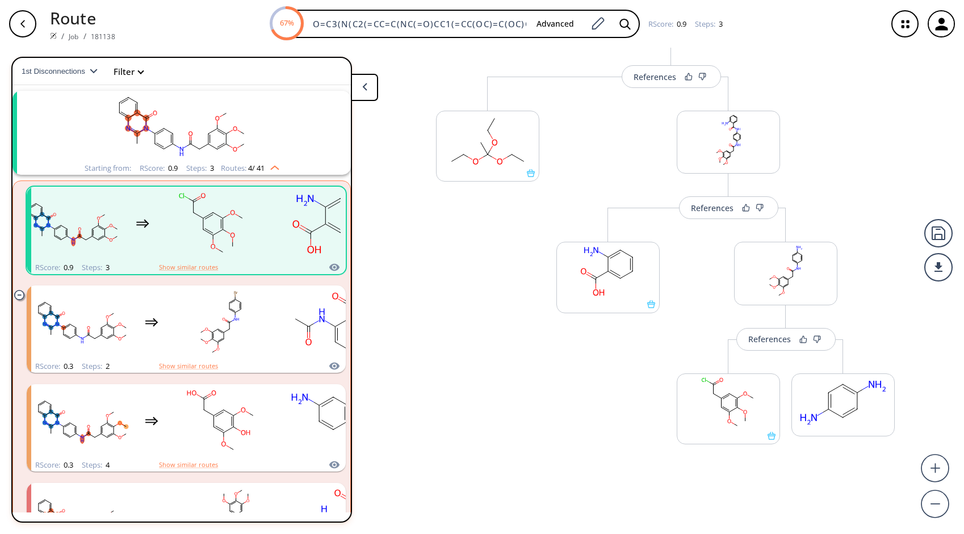
scroll to position [116, 0]
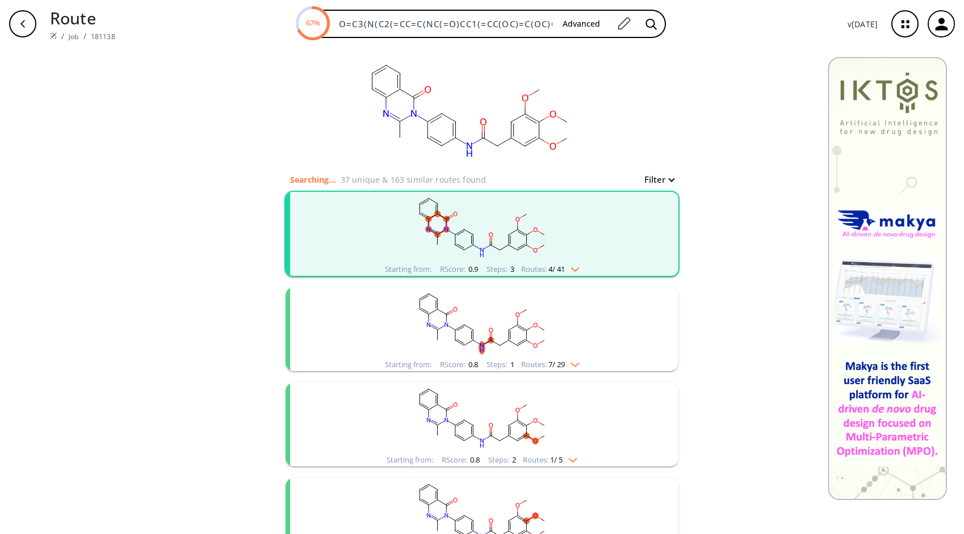
click at [655, 183] on button "Filter" at bounding box center [655, 179] width 36 height 9
click at [655, 183] on div at bounding box center [482, 267] width 964 height 534
click at [570, 267] on img "clusters" at bounding box center [572, 267] width 15 height 9
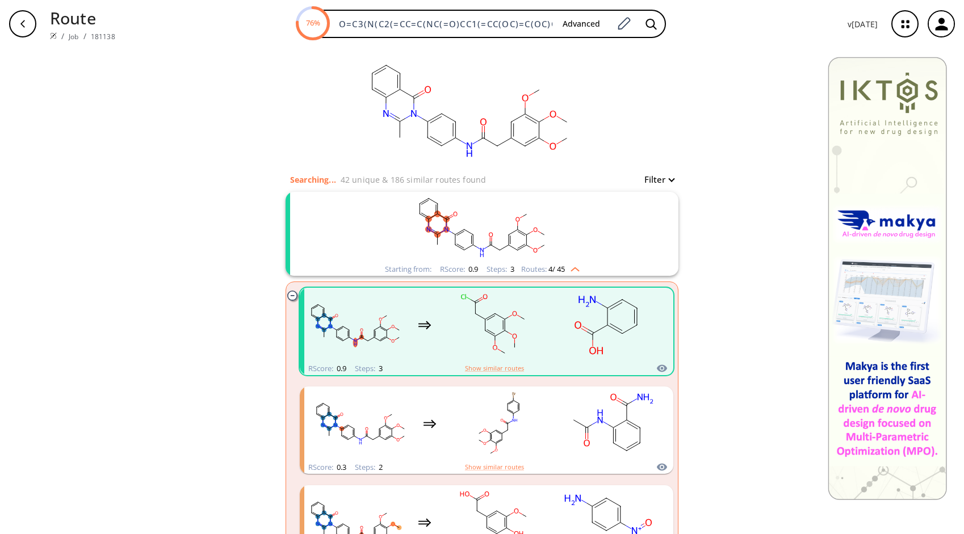
click at [13, 23] on div "button" at bounding box center [22, 23] width 27 height 27
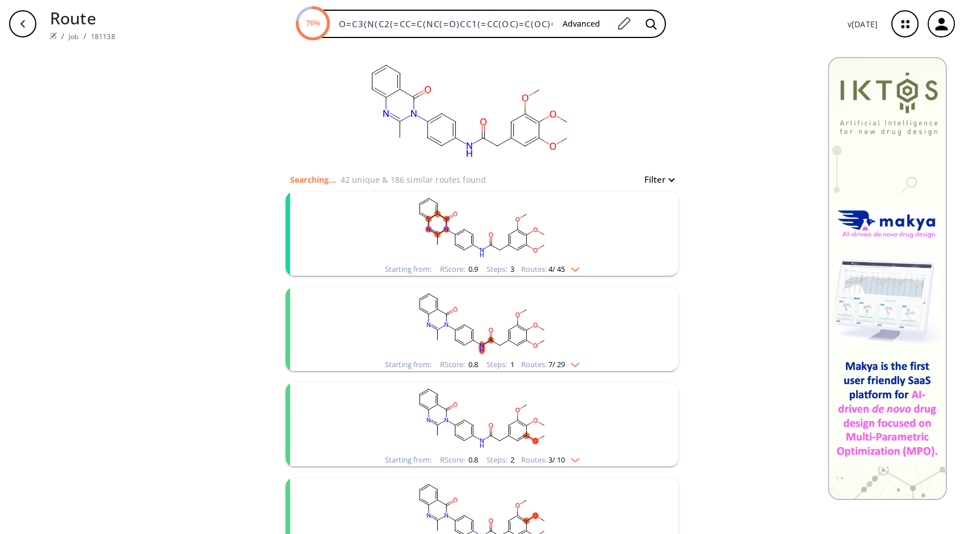
click at [566, 367] on img "clusters" at bounding box center [572, 362] width 15 height 9
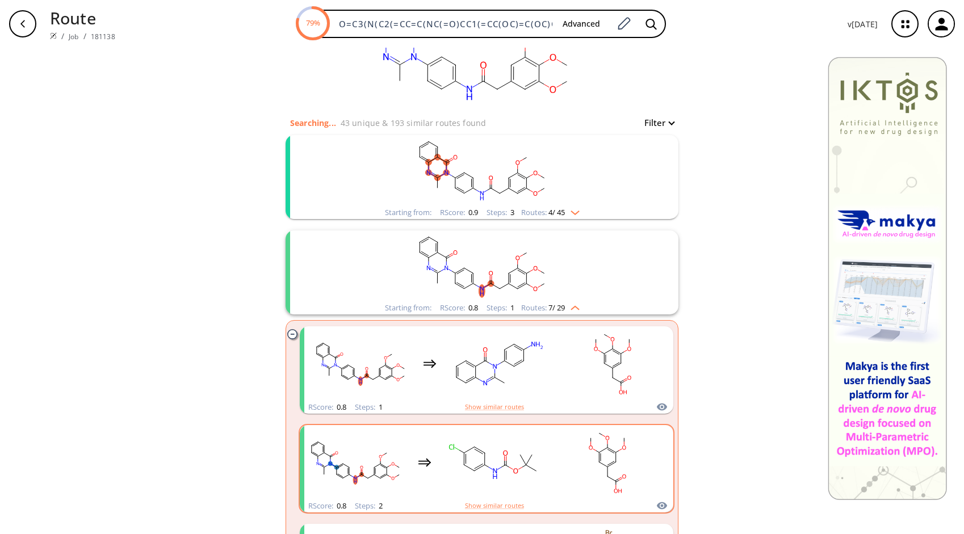
scroll to position [113, 0]
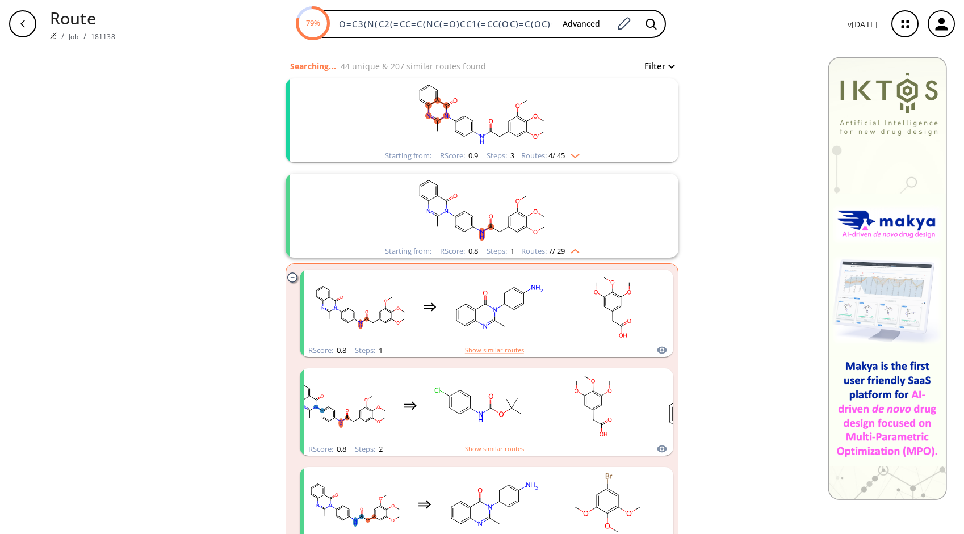
click at [571, 154] on img "clusters" at bounding box center [572, 153] width 15 height 9
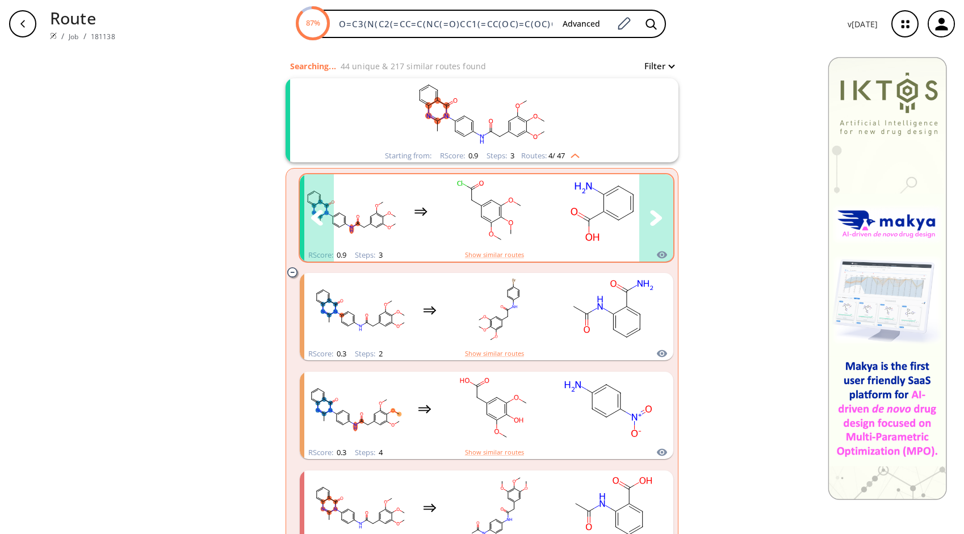
click at [413, 236] on div "clusters" at bounding box center [590, 211] width 581 height 74
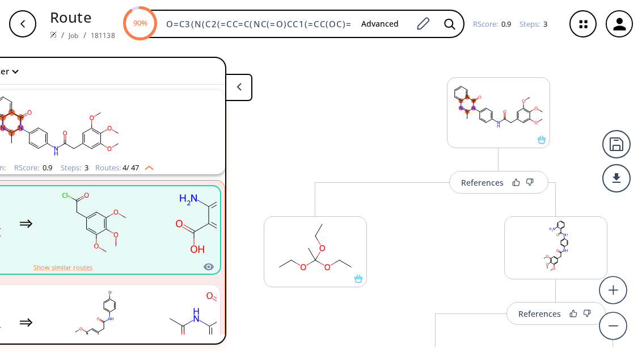
scroll to position [0, 217]
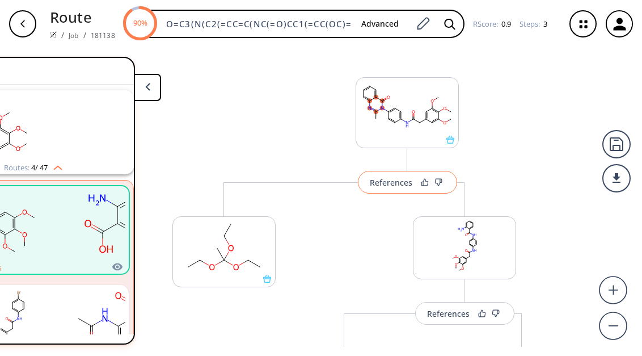
click at [398, 183] on div "References" at bounding box center [391, 182] width 43 height 7
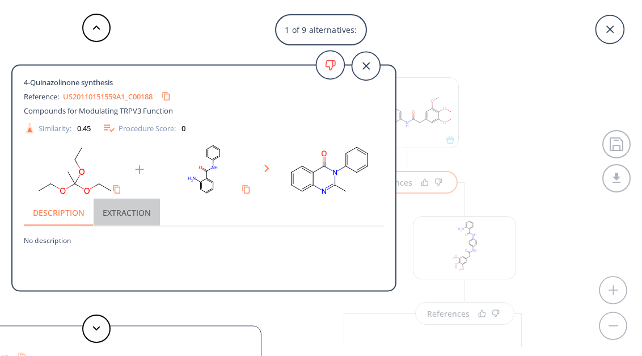
click at [137, 211] on button "Extraction" at bounding box center [127, 212] width 66 height 27
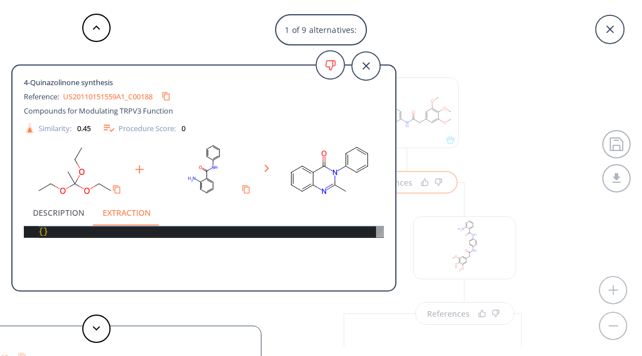
click at [63, 213] on button "Description" at bounding box center [59, 212] width 70 height 27
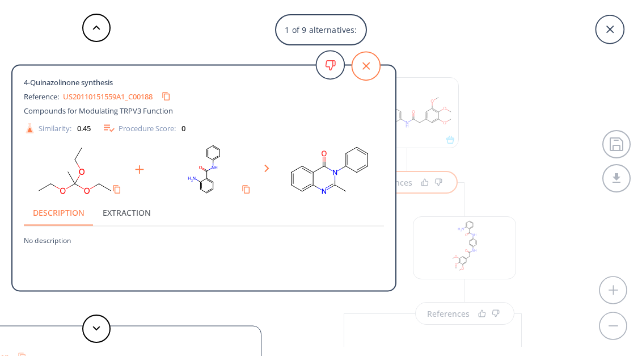
click at [366, 66] on icon at bounding box center [366, 65] width 7 height 7
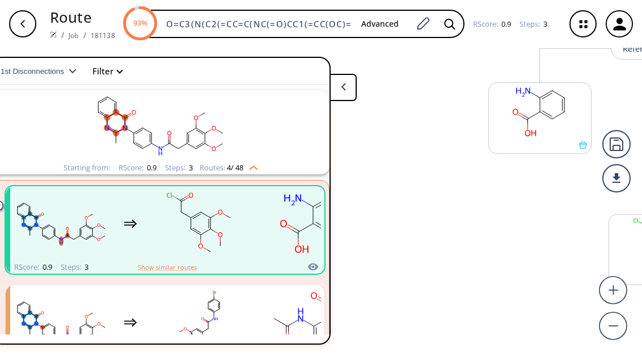
scroll to position [0, 0]
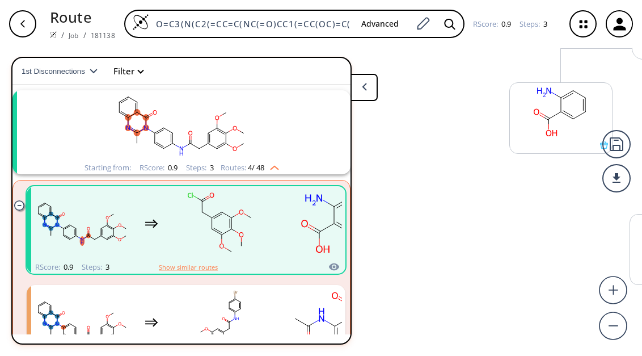
click at [25, 22] on icon "button" at bounding box center [22, 23] width 9 height 9
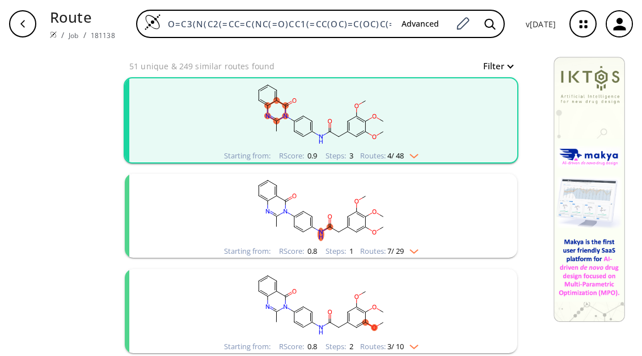
scroll to position [151, 0]
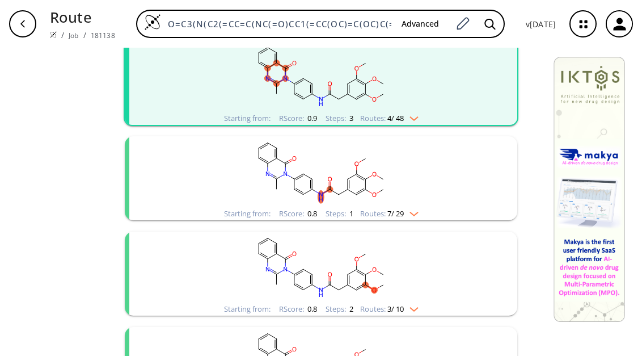
click at [406, 211] on img "clusters" at bounding box center [411, 211] width 15 height 9
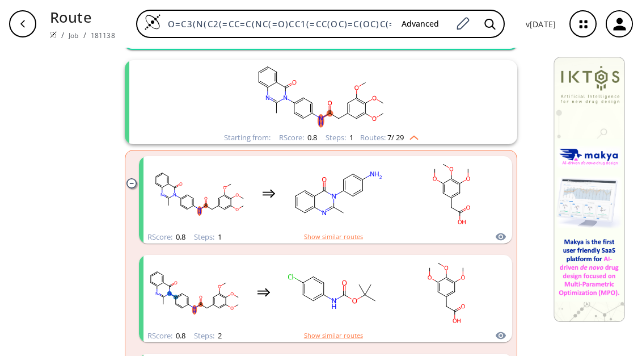
scroll to position [264, 0]
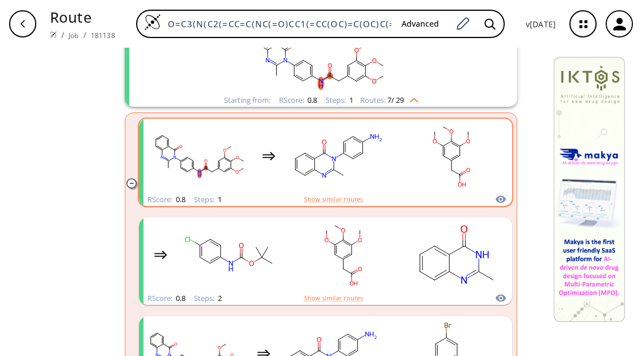
click at [330, 170] on icon "clusters" at bounding box center [332, 171] width 4 height 2
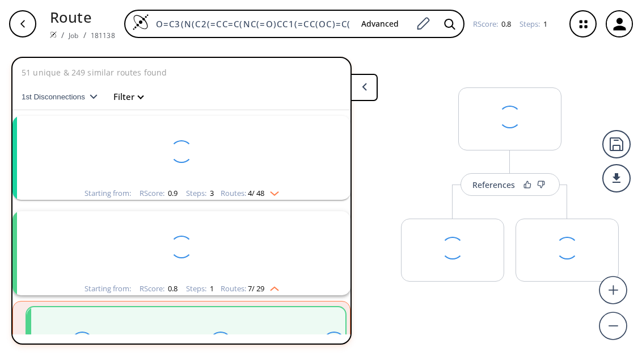
scroll to position [120, 0]
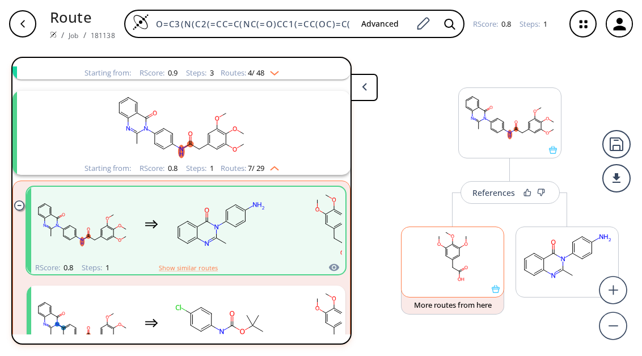
click at [497, 293] on div at bounding box center [452, 261] width 103 height 71
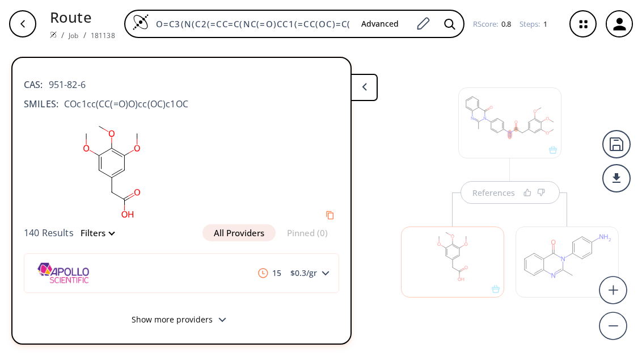
click at [415, 213] on div at bounding box center [453, 256] width 115 height 128
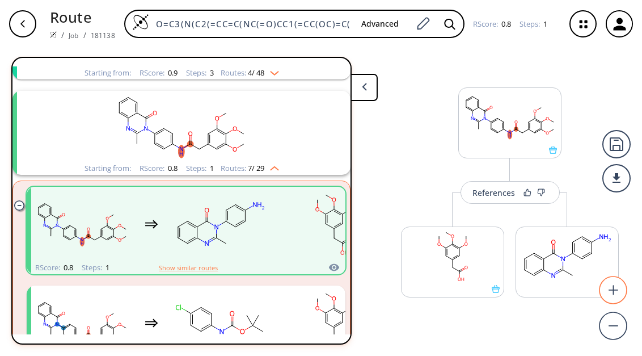
click at [600, 295] on icon at bounding box center [613, 290] width 35 height 34
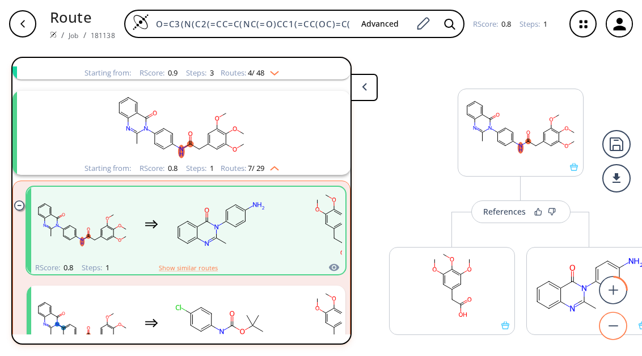
click at [616, 326] on rect at bounding box center [614, 325] width 10 height 1
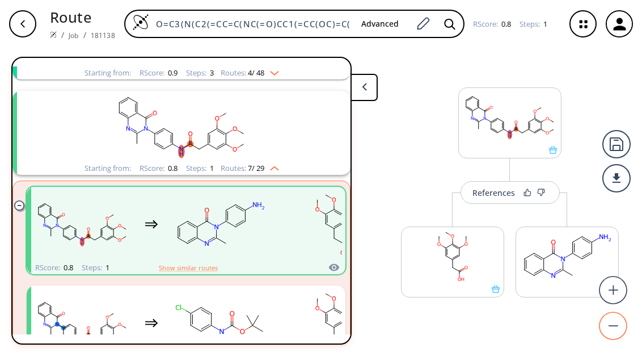
click at [616, 326] on rect at bounding box center [614, 325] width 10 height 1
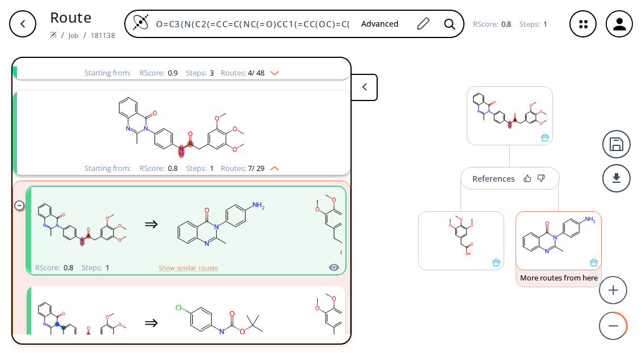
click at [596, 266] on icon at bounding box center [594, 262] width 8 height 8
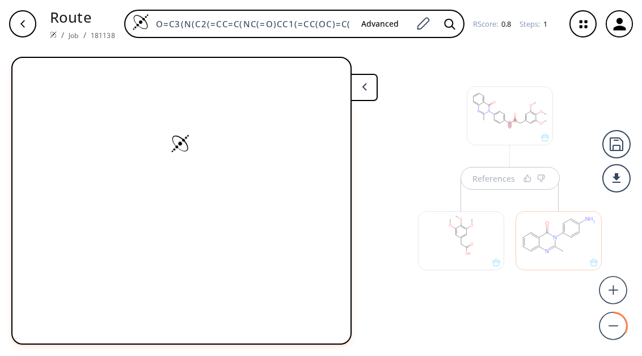
scroll to position [0, 0]
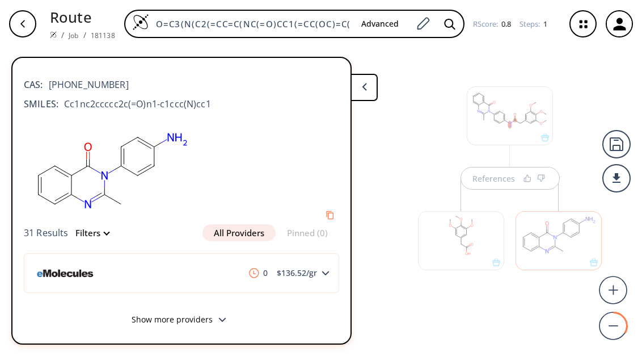
click at [491, 292] on div "References" at bounding box center [510, 184] width 207 height 262
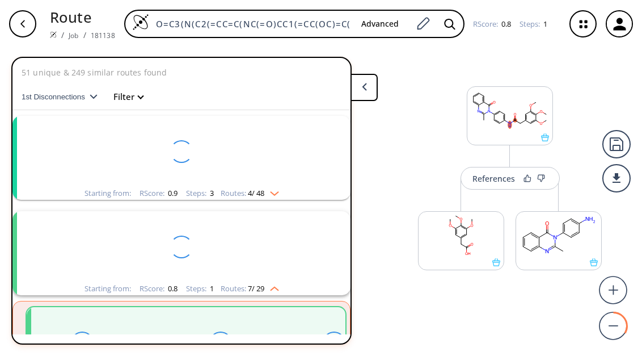
scroll to position [120, 0]
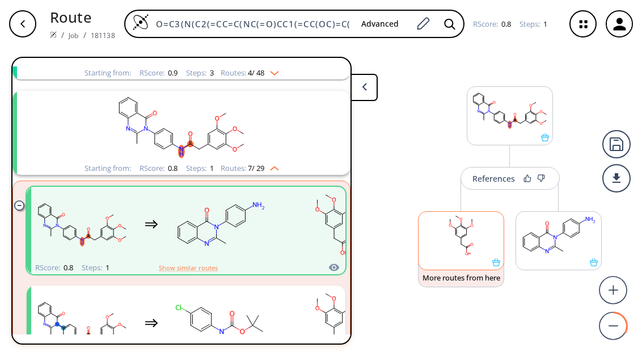
click at [497, 267] on div at bounding box center [461, 240] width 86 height 59
